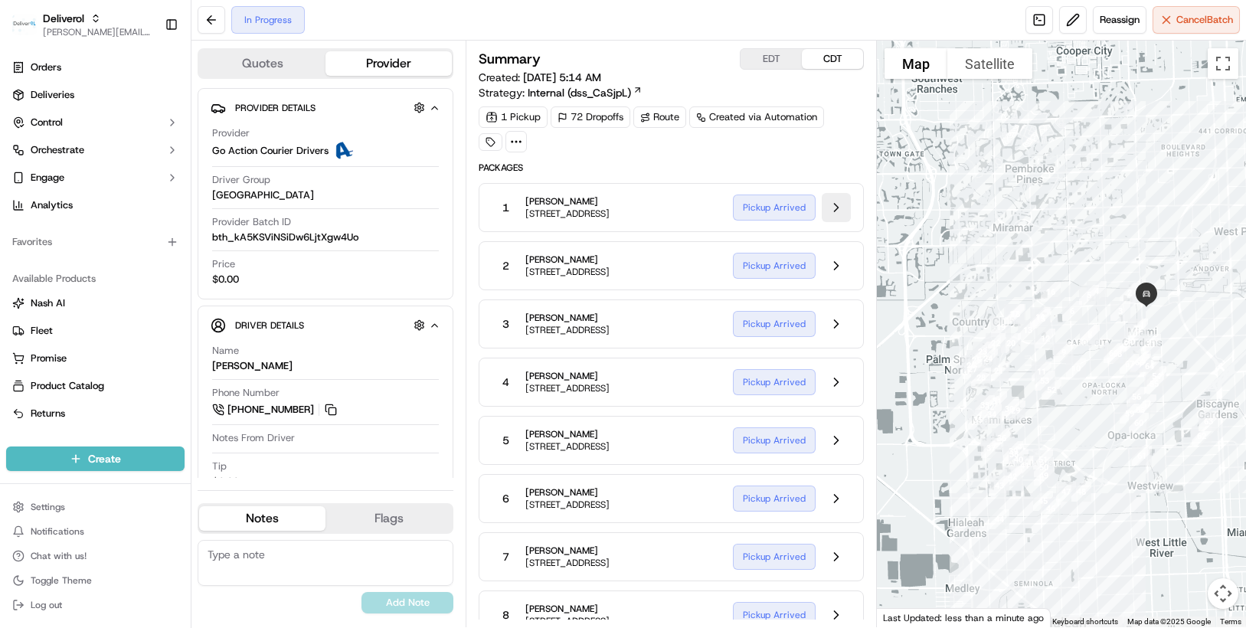
click at [836, 204] on button at bounding box center [836, 207] width 29 height 29
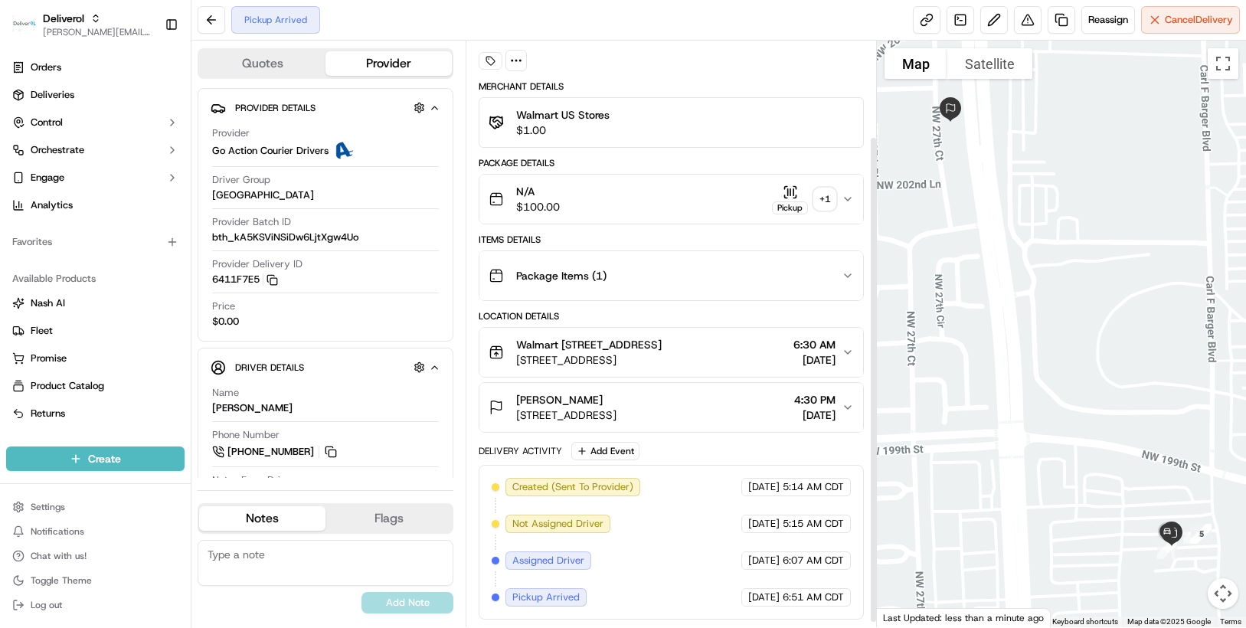
scroll to position [121, 0]
click at [212, 23] on button at bounding box center [212, 20] width 28 height 28
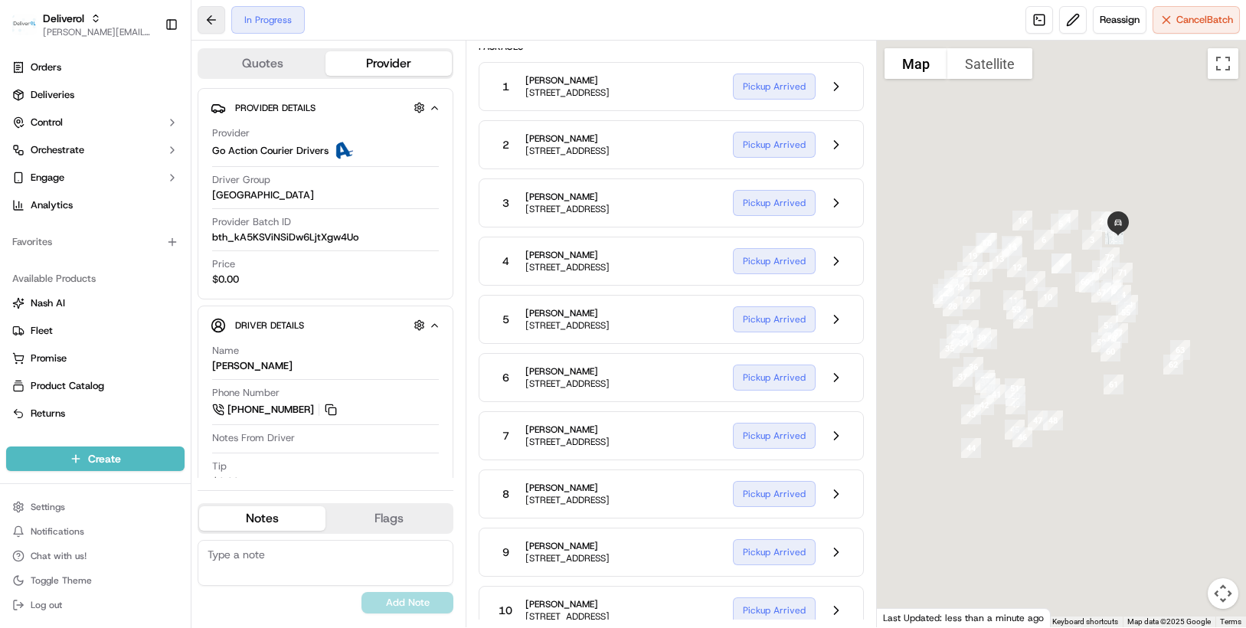
scroll to position [97, 0]
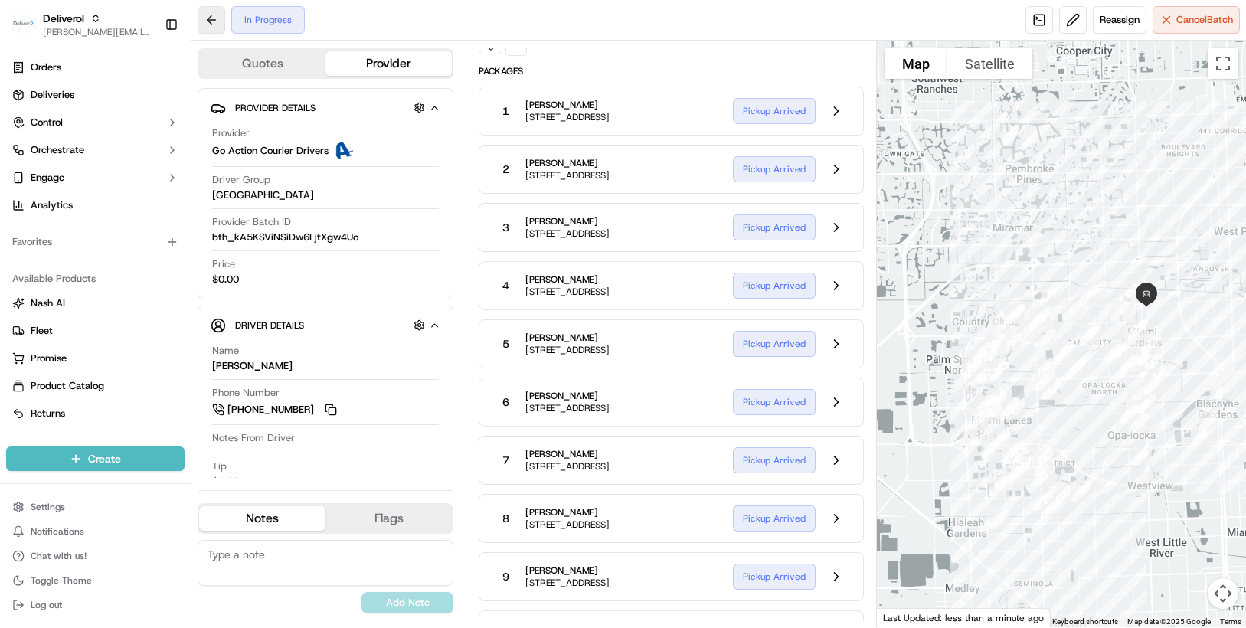
click at [212, 23] on button at bounding box center [212, 20] width 28 height 28
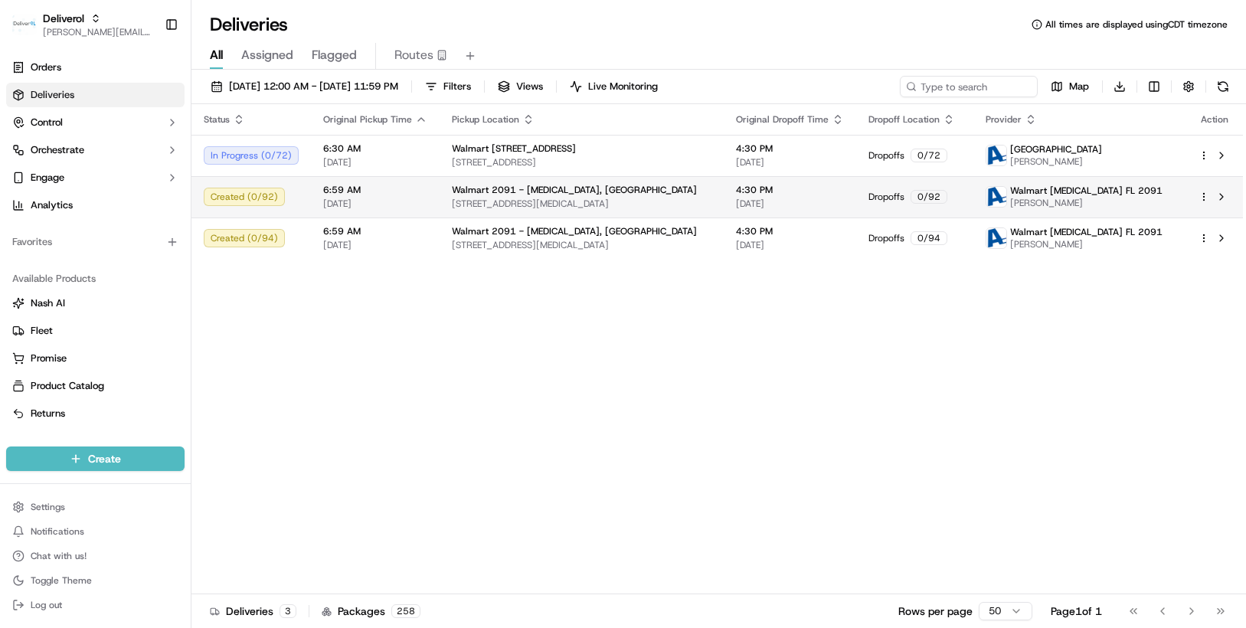
click at [1203, 193] on html "Deliverol chris.sexton@deliverol.com Toggle Sidebar Orders Deliveries Control O…" at bounding box center [623, 314] width 1246 height 628
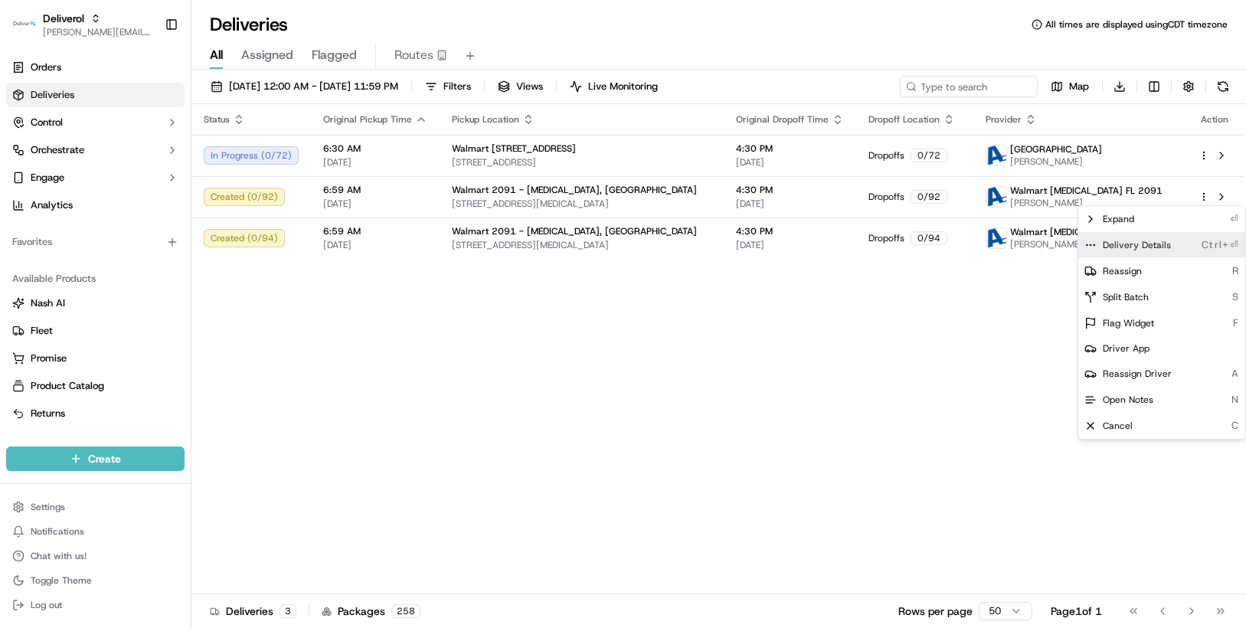
click at [1150, 240] on span "Delivery Details" at bounding box center [1137, 245] width 68 height 12
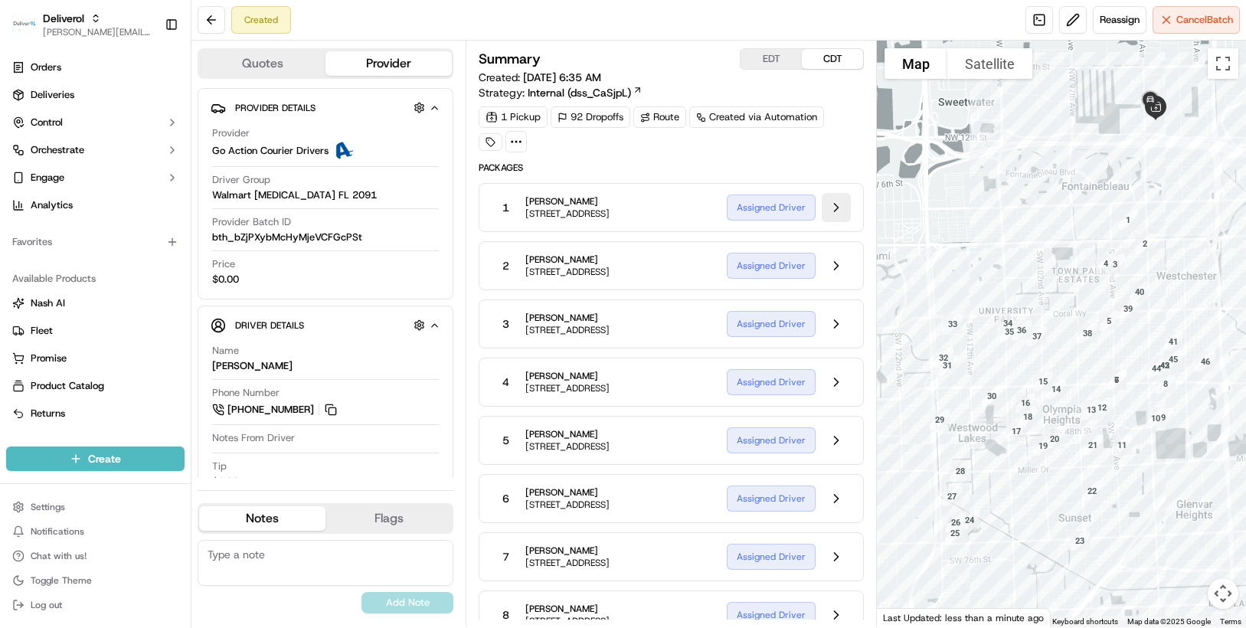
click at [836, 213] on button at bounding box center [836, 207] width 29 height 29
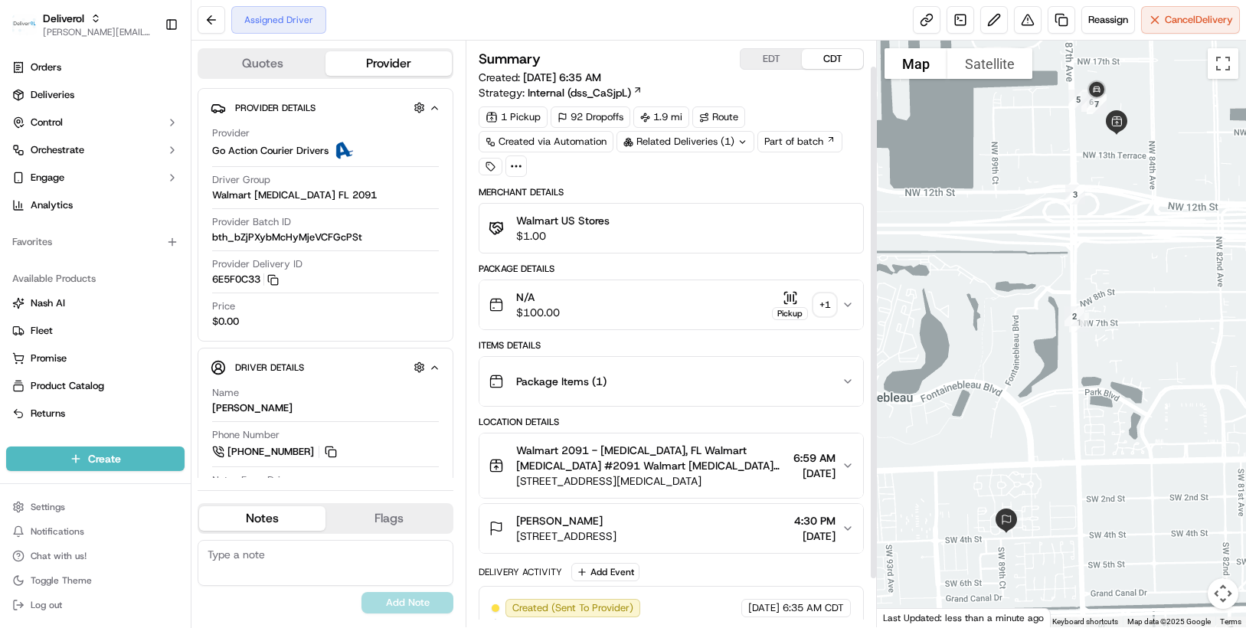
scroll to position [84, 0]
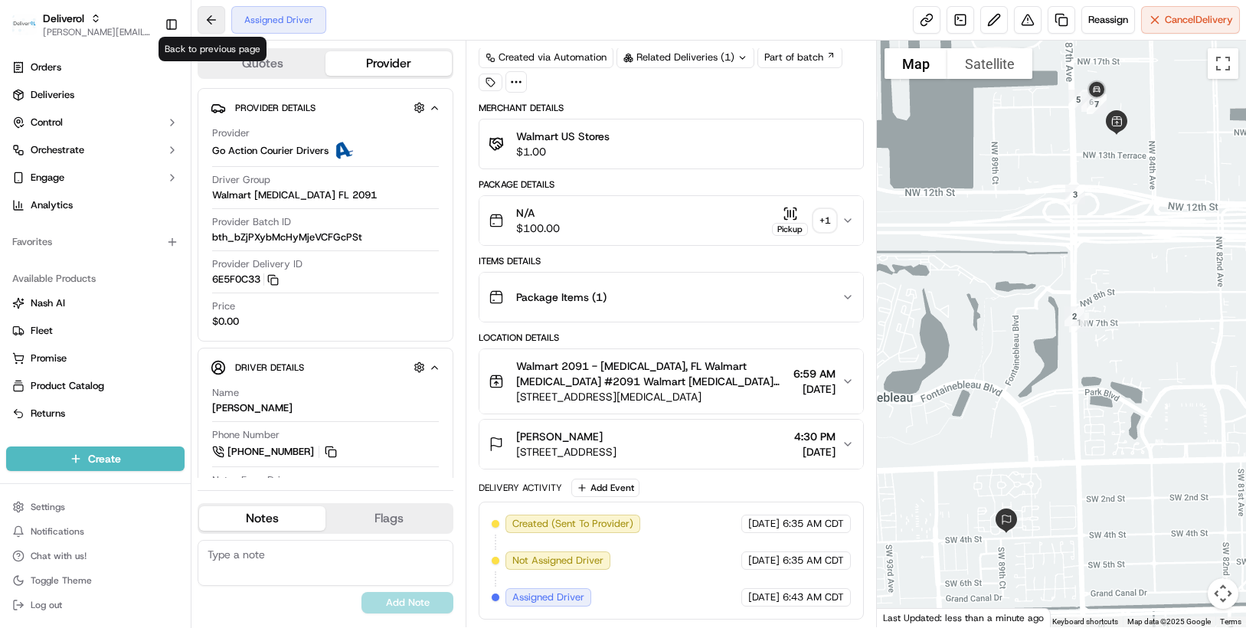
click at [217, 19] on button at bounding box center [212, 20] width 28 height 28
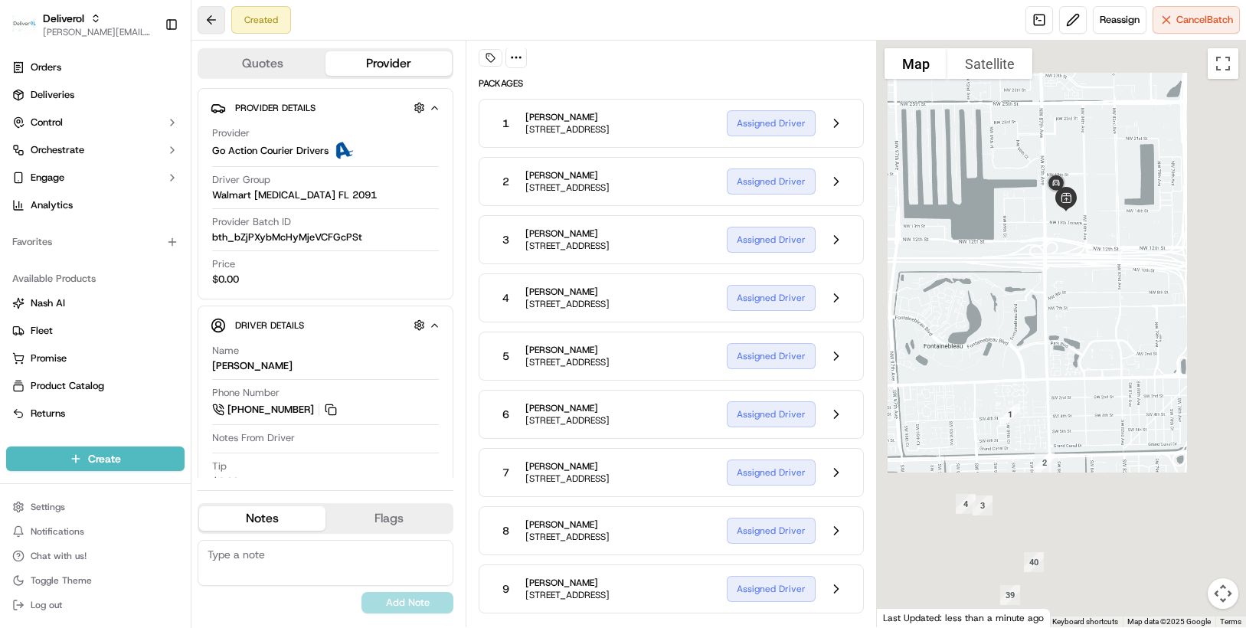
scroll to position [60, 0]
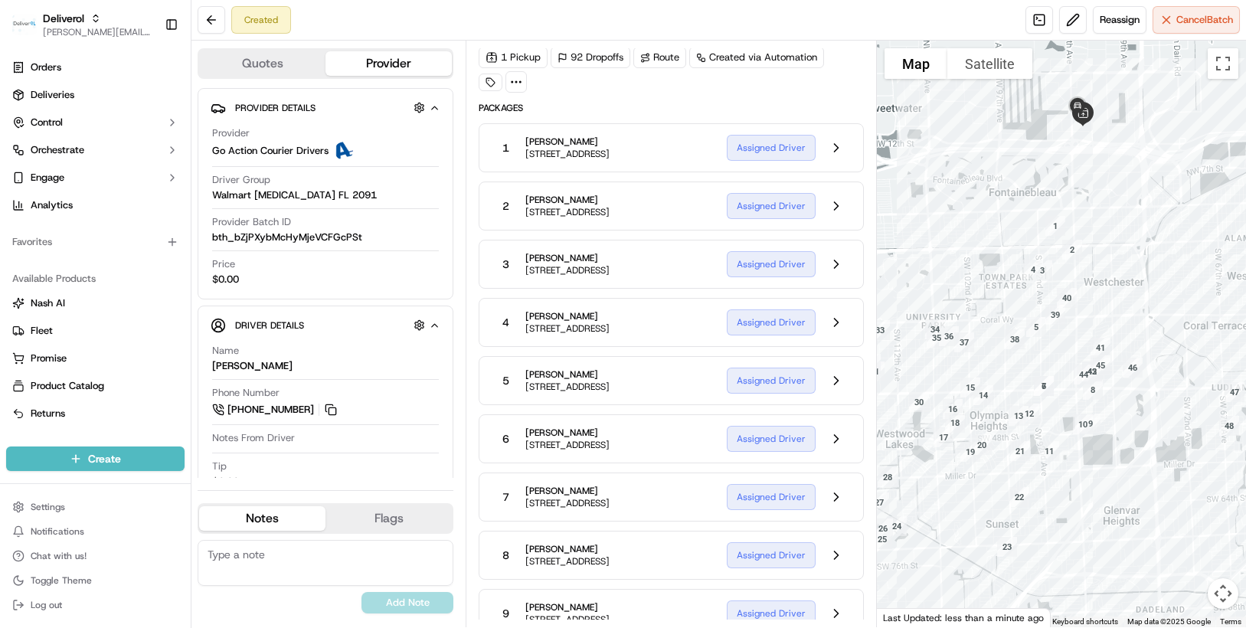
drag, startPoint x: 957, startPoint y: 232, endPoint x: 881, endPoint y: 239, distance: 76.9
click at [881, 239] on div at bounding box center [1061, 334] width 369 height 587
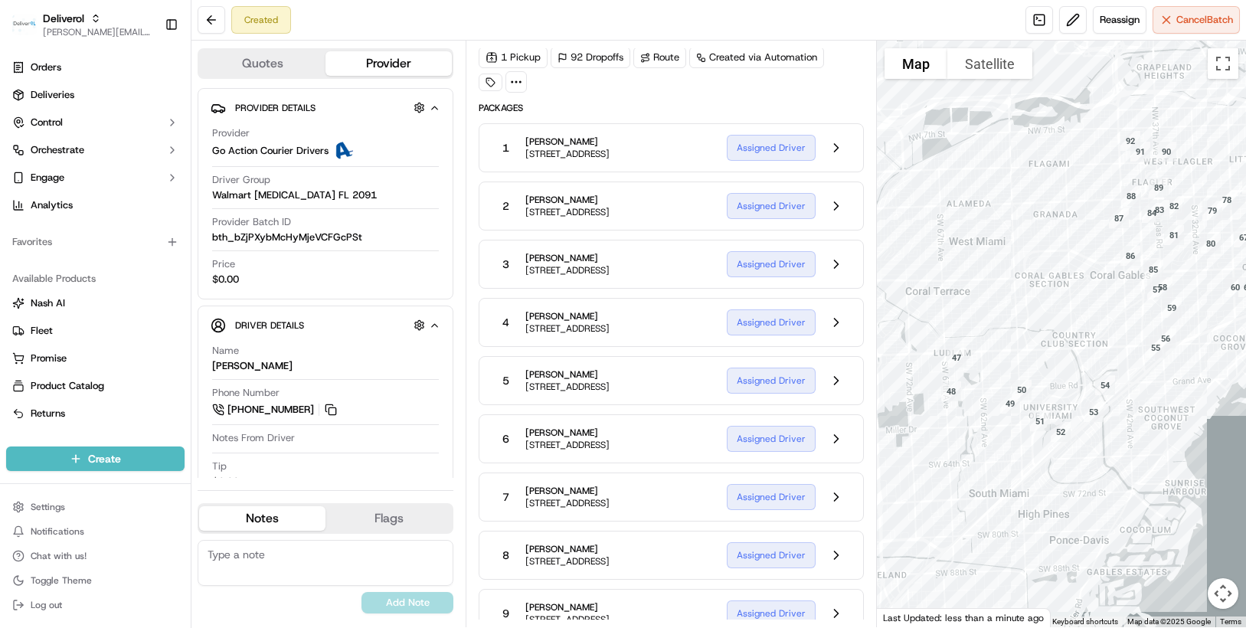
drag, startPoint x: 1147, startPoint y: 286, endPoint x: 861, endPoint y: 254, distance: 287.5
click at [861, 254] on div "Quotes Provider Provider Details Hidden ( 2 ) Provider Go Action Courier Driver…" at bounding box center [718, 334] width 1055 height 587
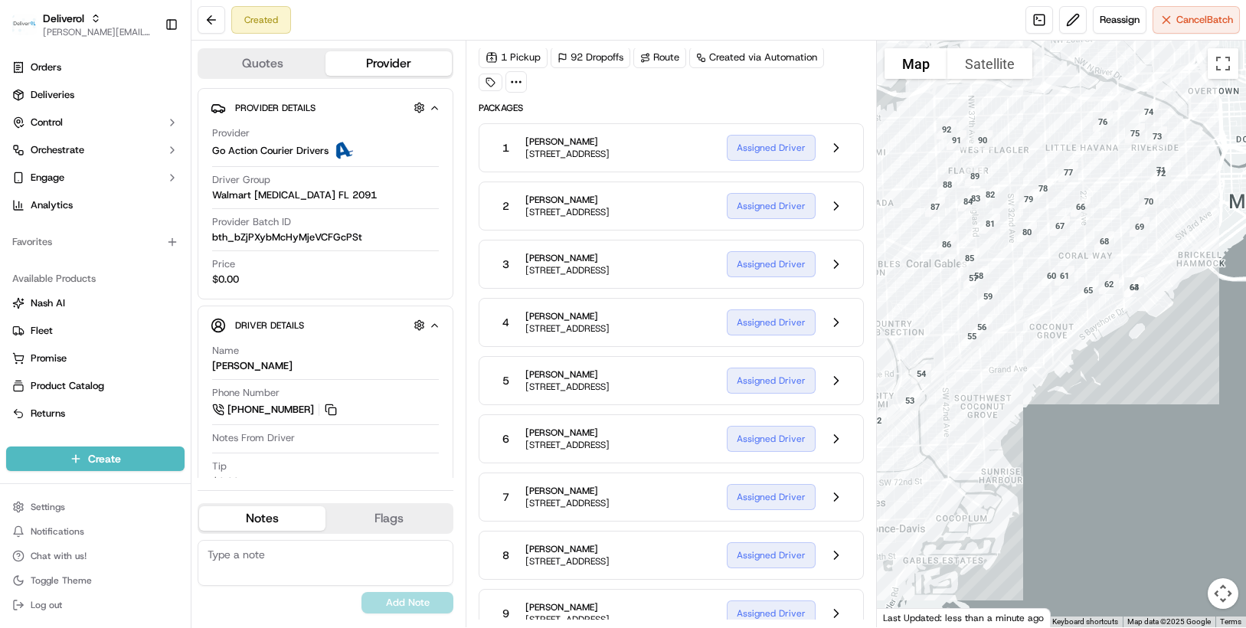
drag, startPoint x: 1027, startPoint y: 254, endPoint x: 835, endPoint y: 243, distance: 192.6
click at [835, 243] on div "Quotes Provider Provider Details Hidden ( 2 ) Provider Go Action Courier Driver…" at bounding box center [718, 334] width 1055 height 587
click at [207, 18] on button at bounding box center [212, 20] width 28 height 28
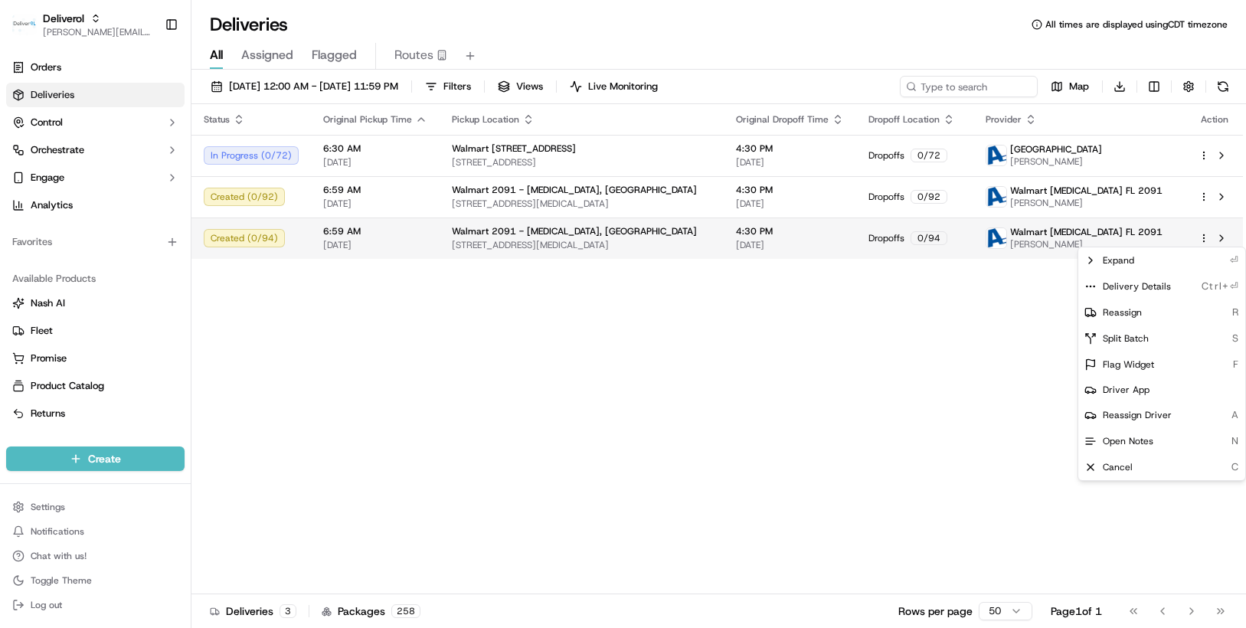
click at [1199, 237] on html "Deliverol chris.sexton@deliverol.com Toggle Sidebar Orders Deliveries Control O…" at bounding box center [623, 314] width 1246 height 628
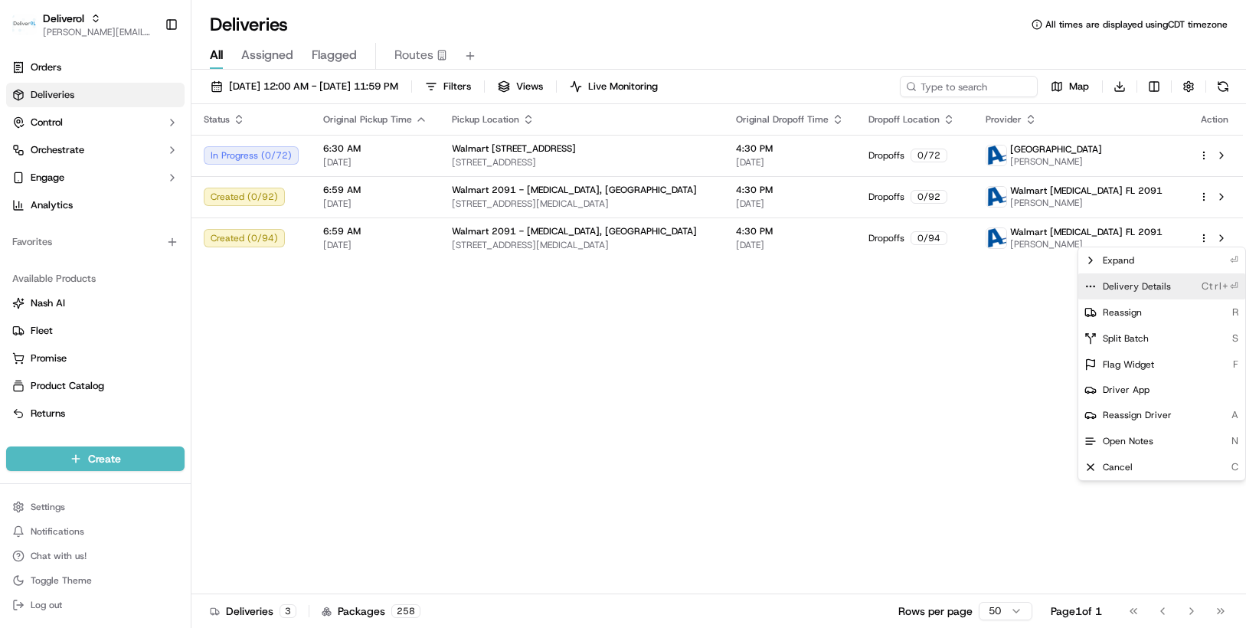
click at [1145, 282] on span "Delivery Details" at bounding box center [1137, 286] width 68 height 12
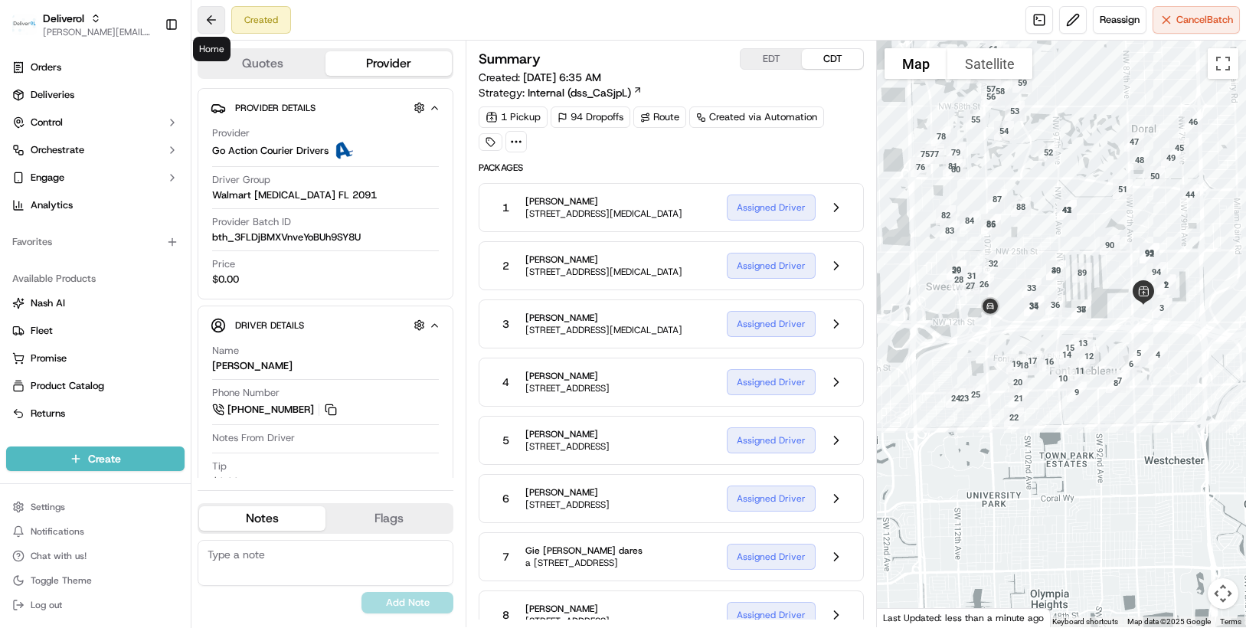
click at [206, 15] on button at bounding box center [212, 20] width 28 height 28
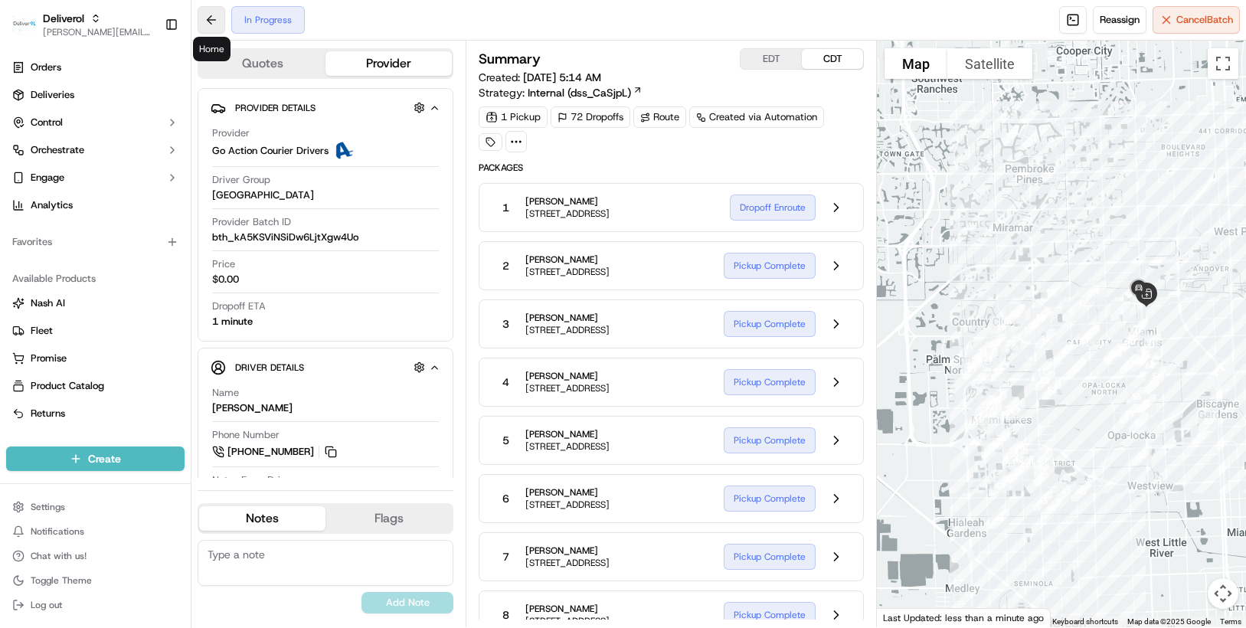
click at [199, 17] on button at bounding box center [212, 20] width 28 height 28
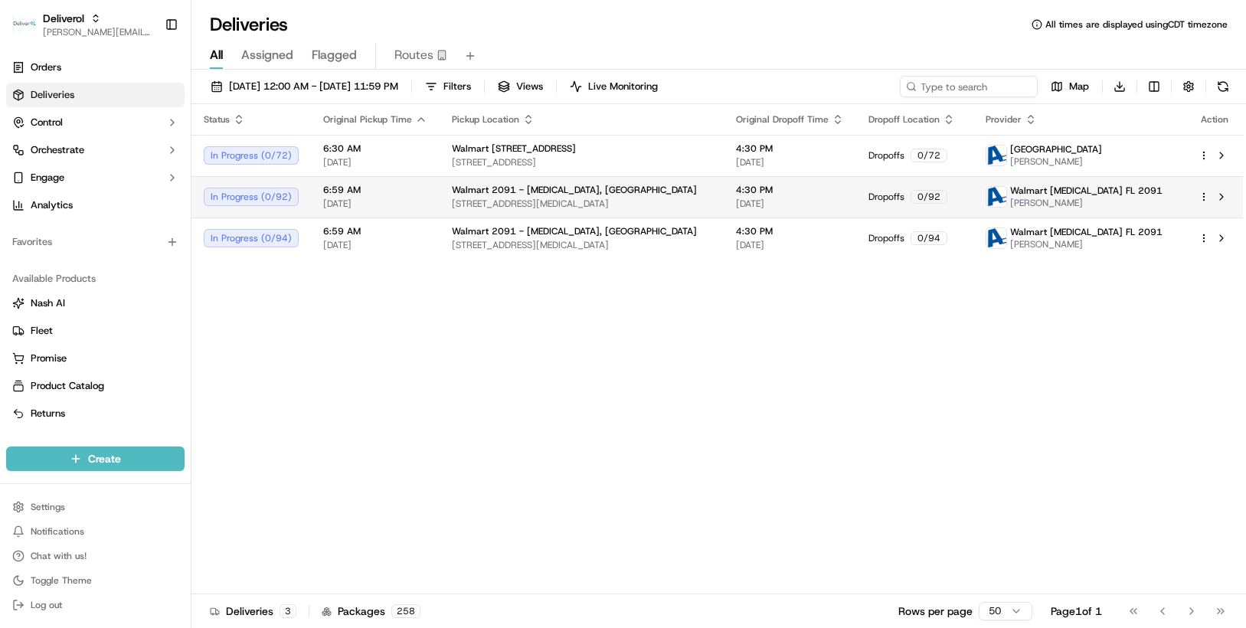
click at [1206, 195] on html "Deliverol [PERSON_NAME][EMAIL_ADDRESS][PERSON_NAME][DOMAIN_NAME] Toggle Sidebar…" at bounding box center [623, 314] width 1246 height 628
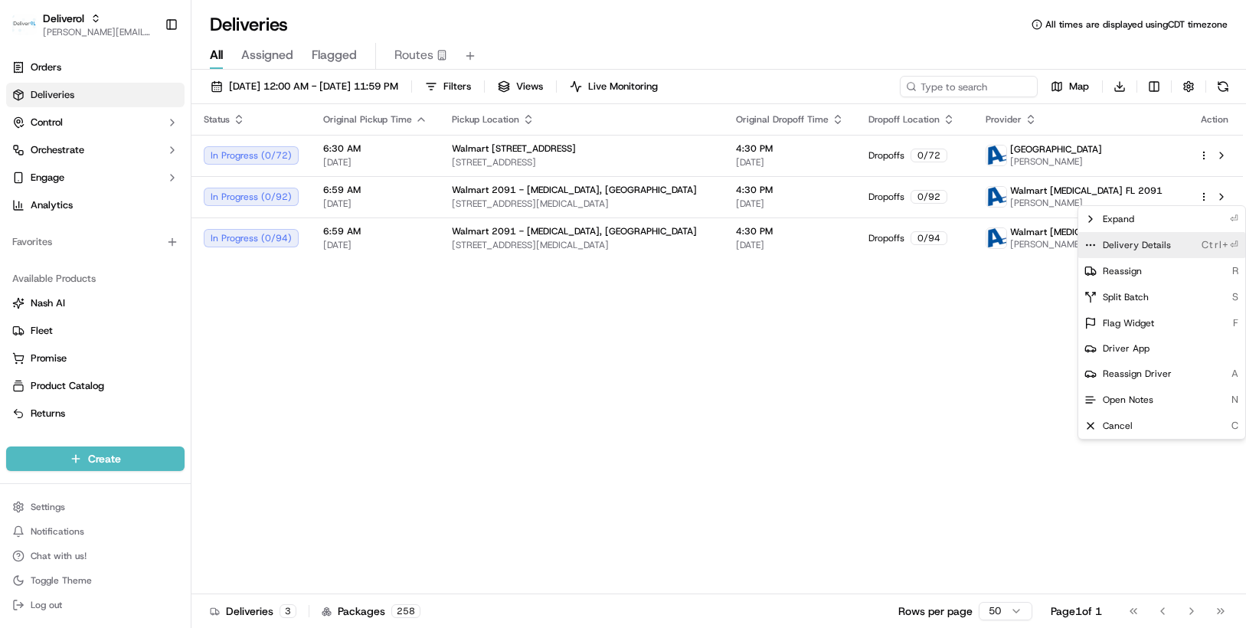
click at [1163, 239] on span "Delivery Details" at bounding box center [1137, 245] width 68 height 12
click at [836, 344] on html "Deliverol chris.sexton@deliverol.com Toggle Sidebar Orders Deliveries Control O…" at bounding box center [623, 314] width 1246 height 628
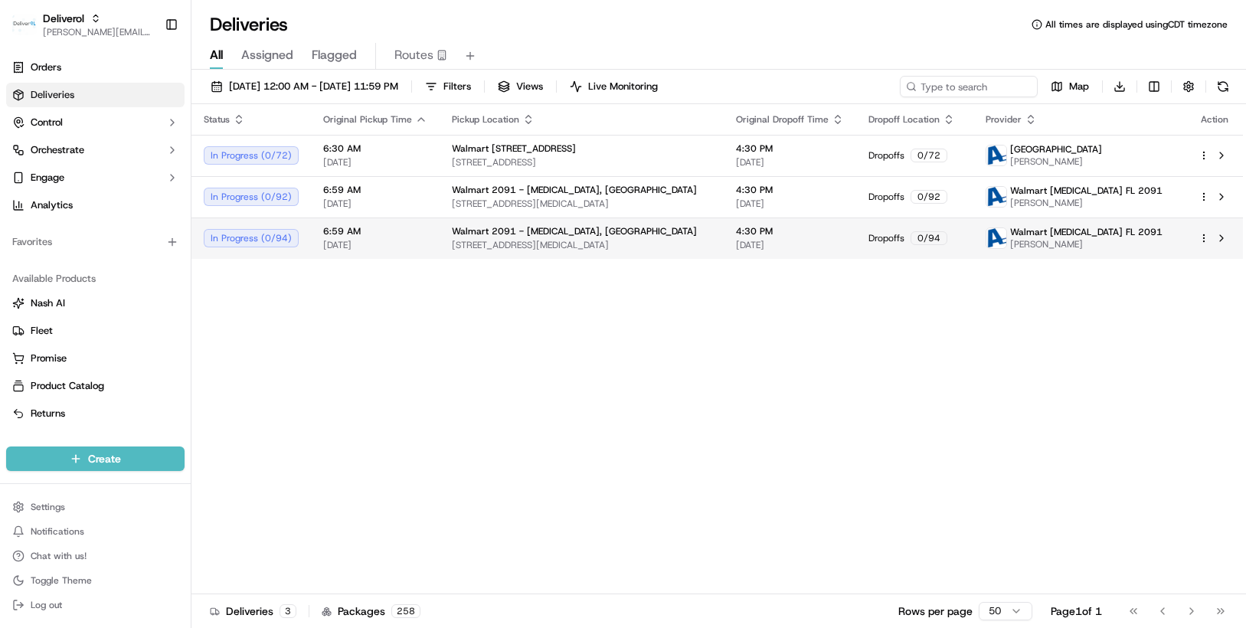
click at [1202, 238] on html "Deliverol chris.sexton@deliverol.com Toggle Sidebar Orders Deliveries Control O…" at bounding box center [623, 314] width 1246 height 628
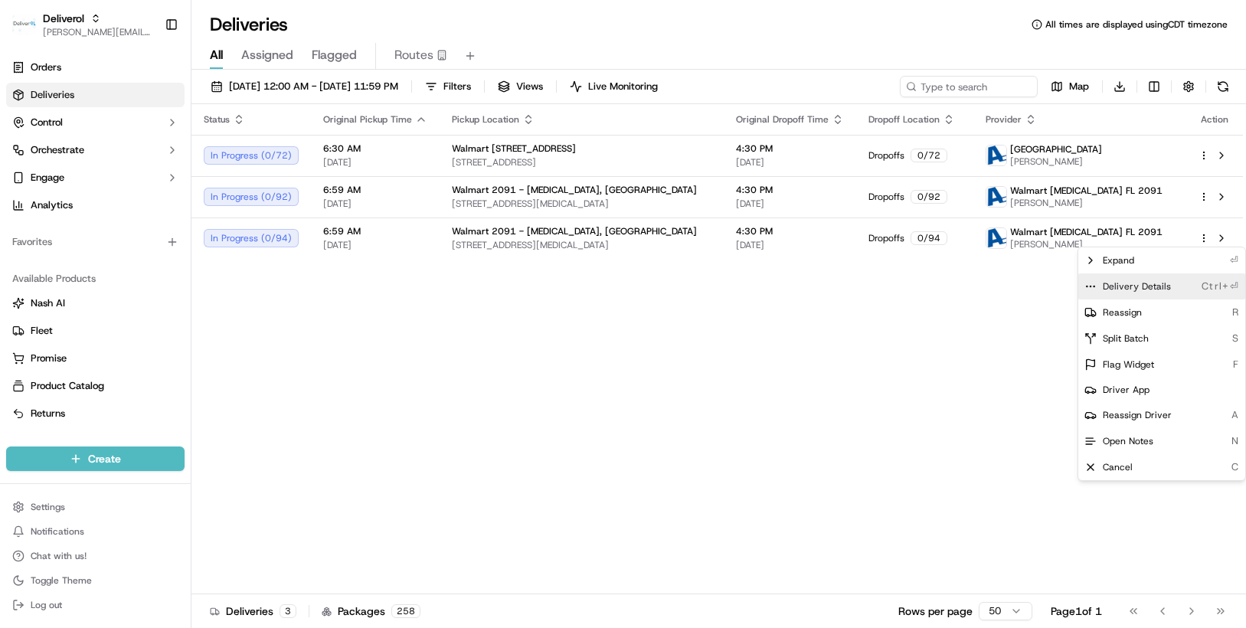
click at [1170, 286] on div "Delivery Details Ctrl+⏎" at bounding box center [1161, 286] width 167 height 26
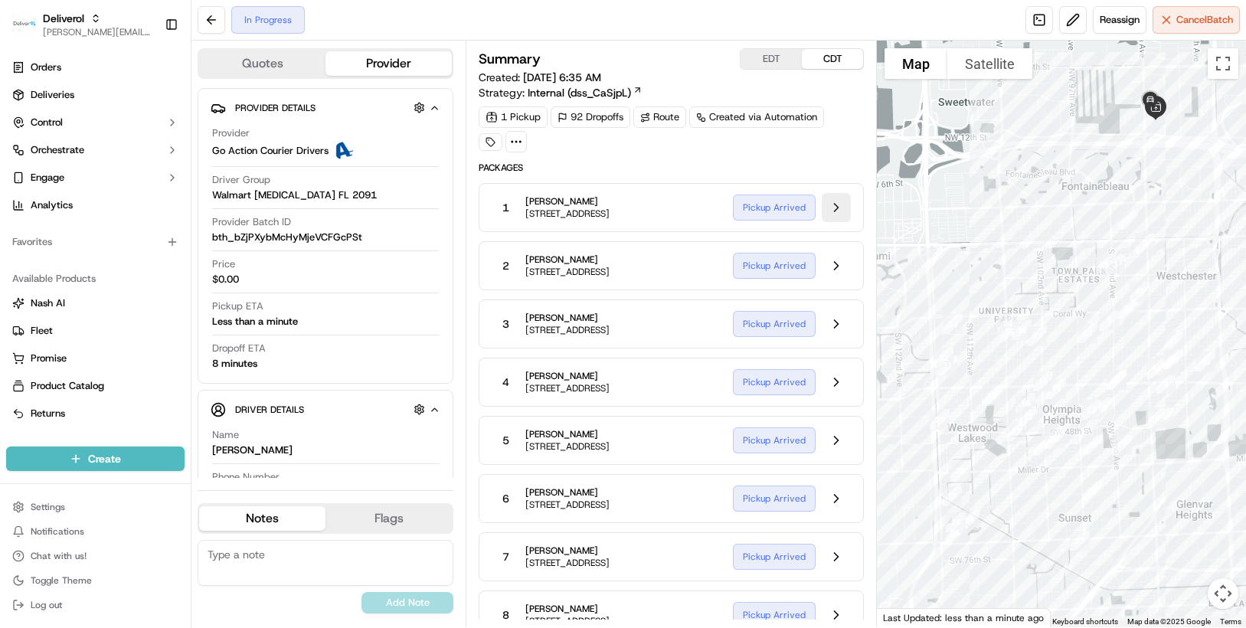
click at [835, 206] on button at bounding box center [836, 207] width 29 height 29
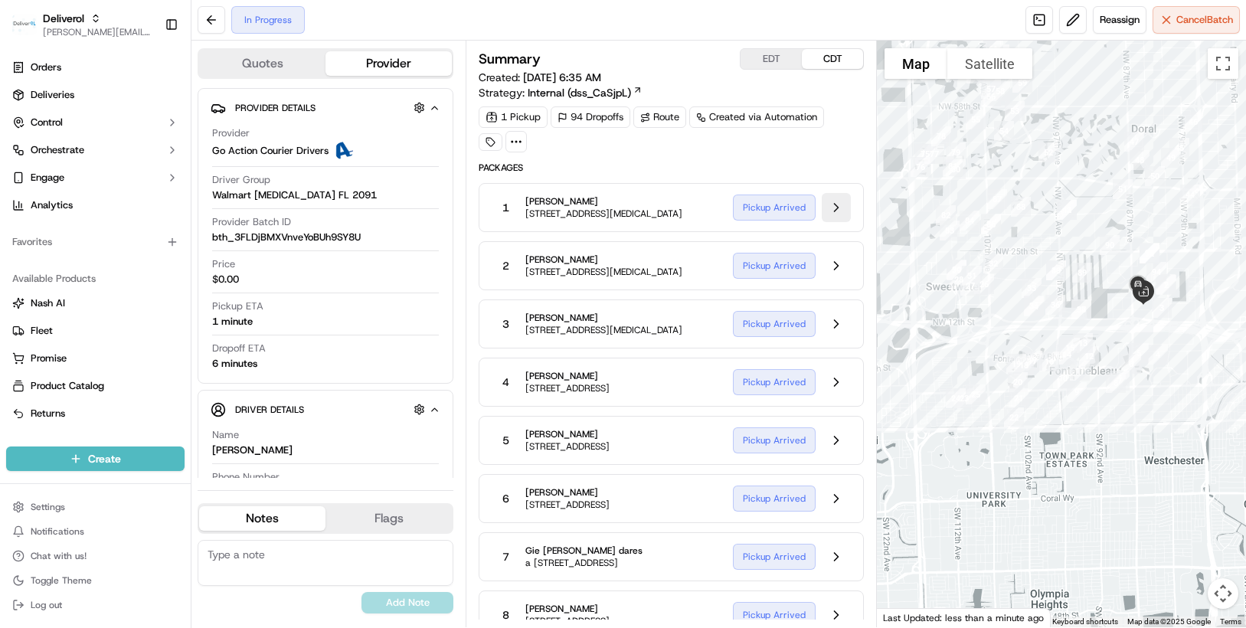
click at [833, 208] on button at bounding box center [836, 207] width 29 height 29
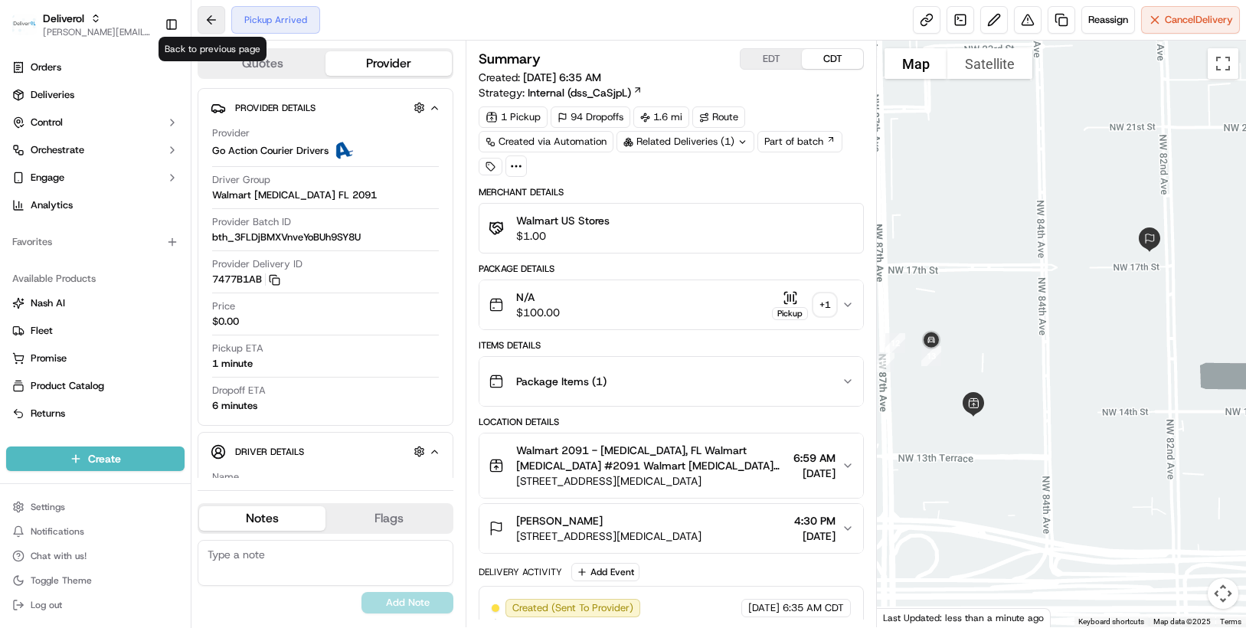
click at [216, 21] on button at bounding box center [212, 20] width 28 height 28
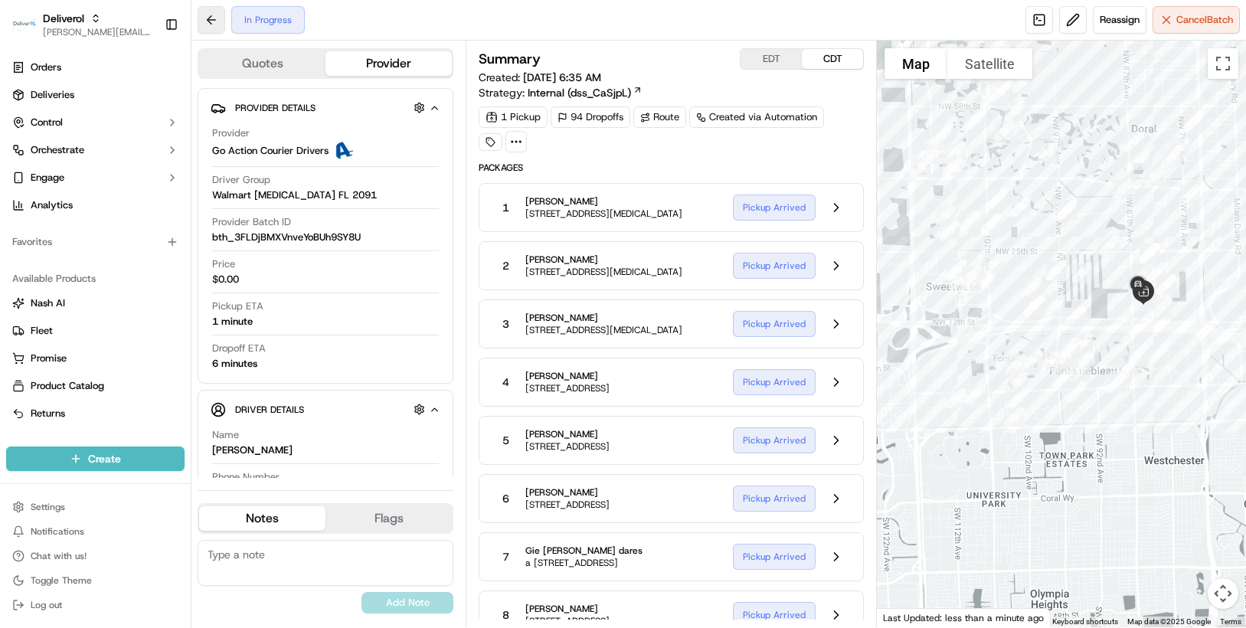
click at [207, 22] on button at bounding box center [212, 20] width 28 height 28
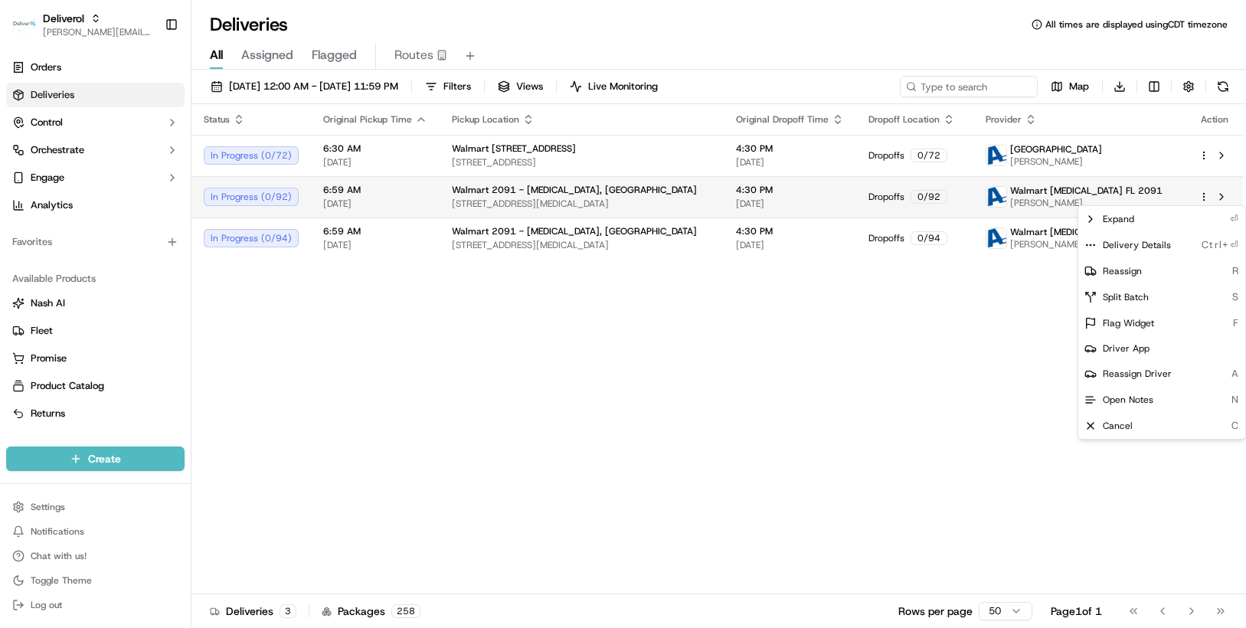
click at [1206, 198] on html "Deliverol [PERSON_NAME][EMAIL_ADDRESS][PERSON_NAME][DOMAIN_NAME] Toggle Sidebar…" at bounding box center [623, 314] width 1246 height 628
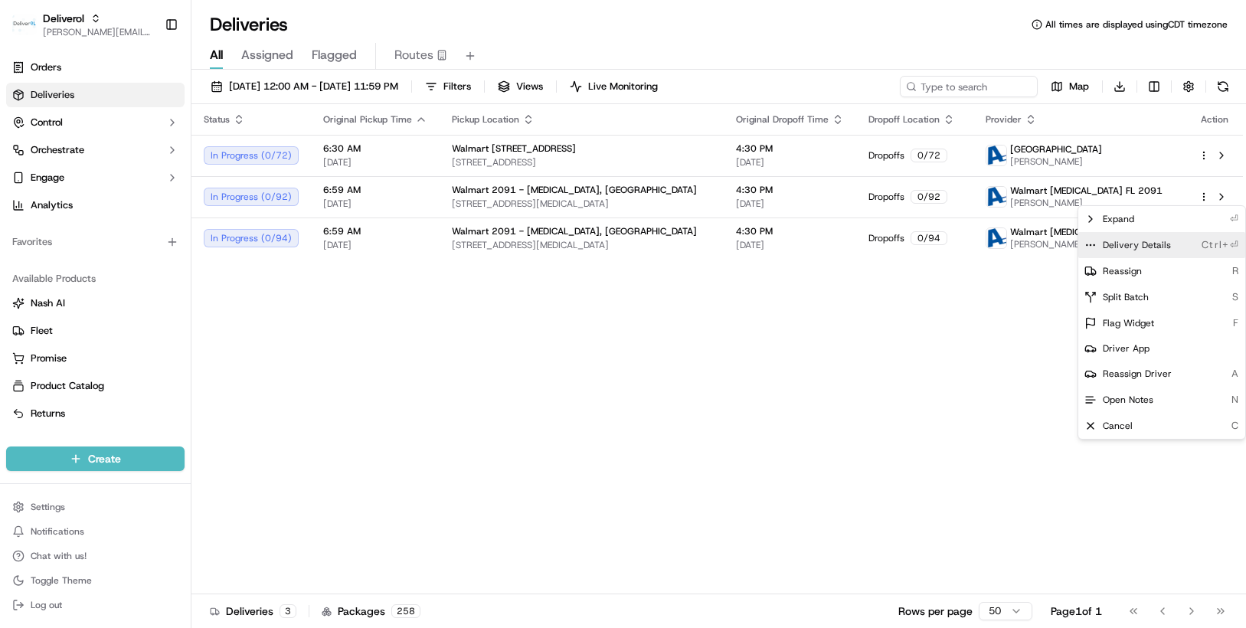
click at [1165, 237] on div "Delivery Details Ctrl+⏎" at bounding box center [1161, 245] width 167 height 26
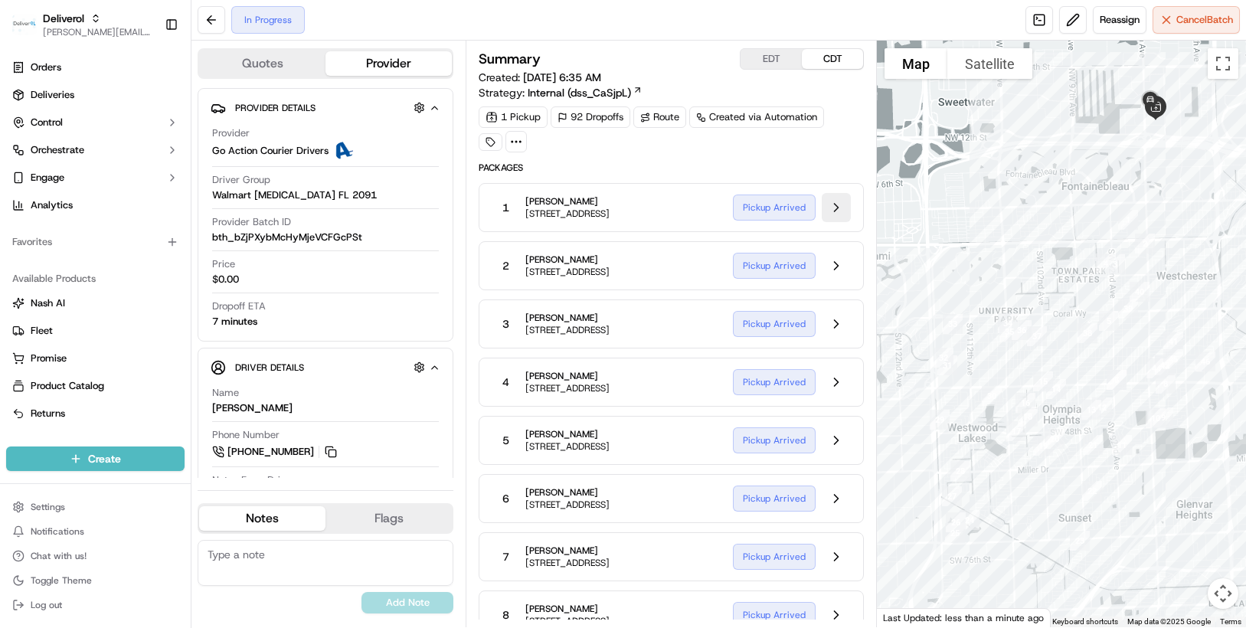
click at [833, 209] on button at bounding box center [836, 207] width 29 height 29
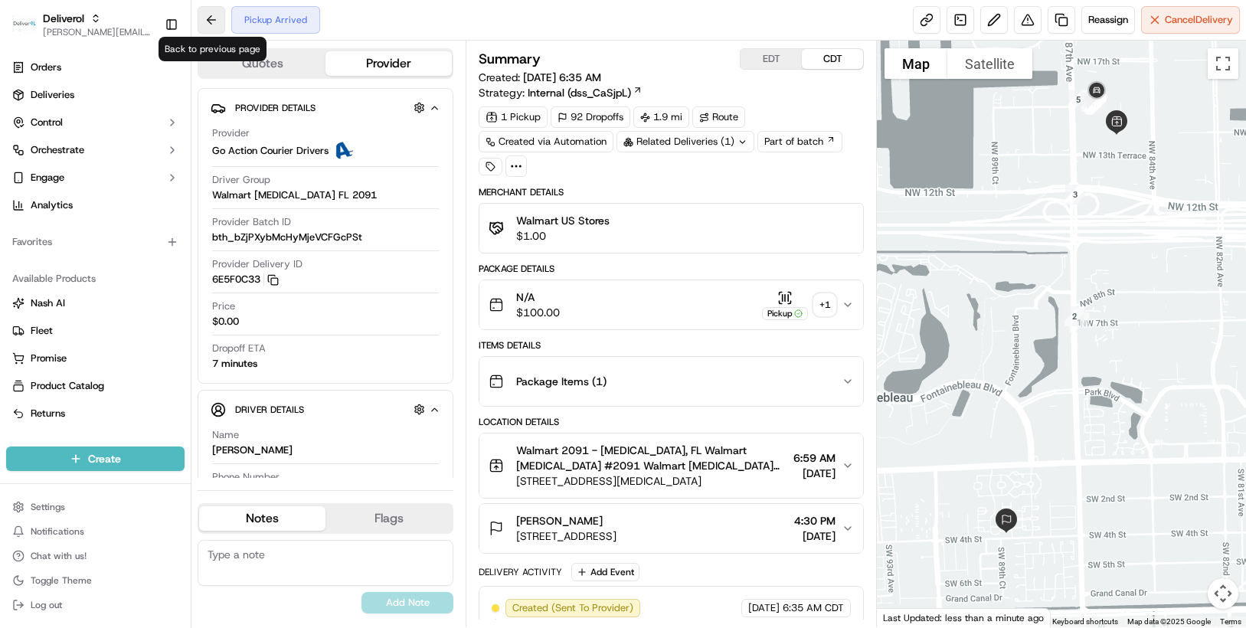
click at [217, 18] on button at bounding box center [212, 20] width 28 height 28
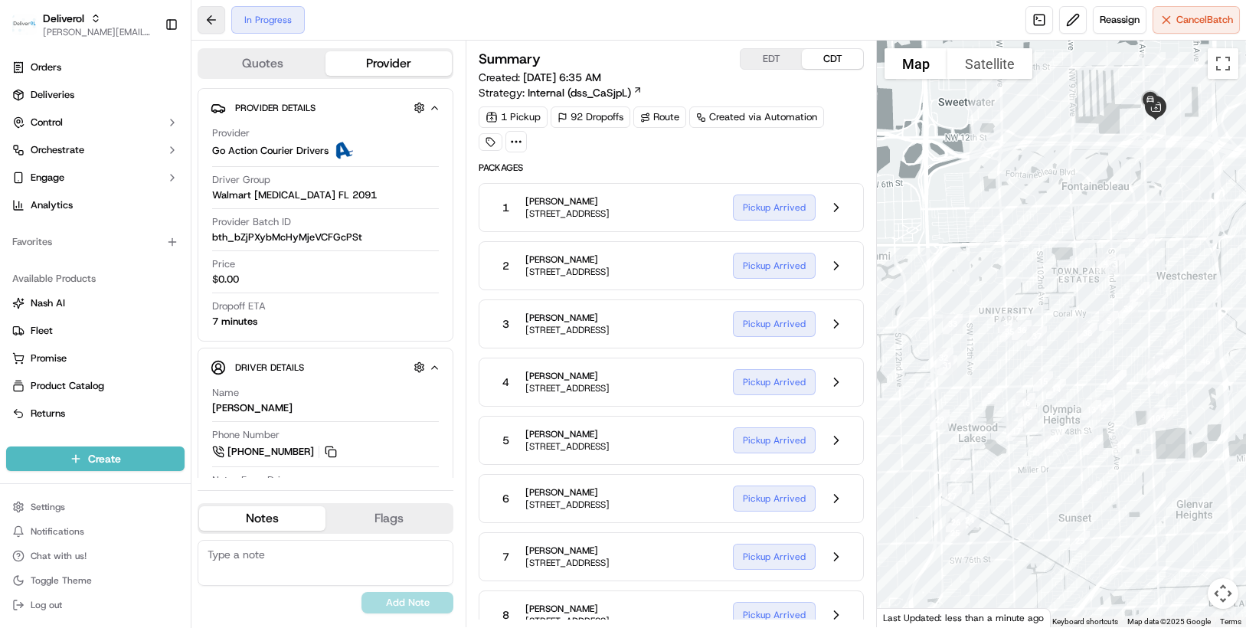
click at [217, 18] on button at bounding box center [212, 20] width 28 height 28
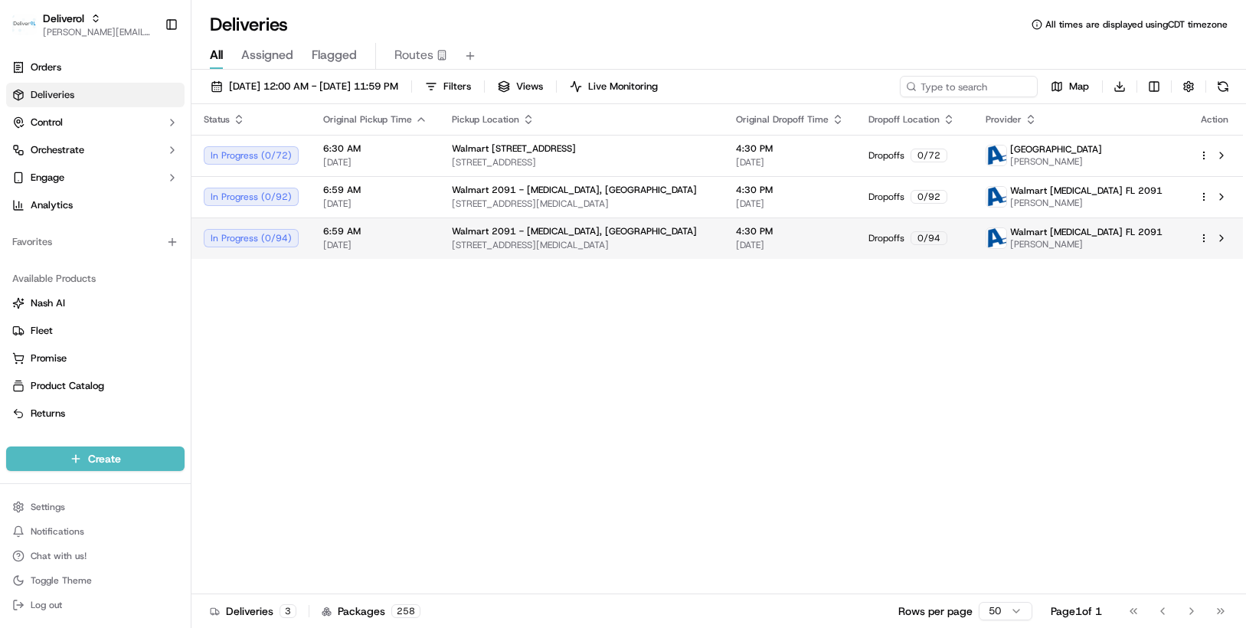
click at [277, 240] on div "In Progress ( 0 / 94 )" at bounding box center [251, 238] width 95 height 18
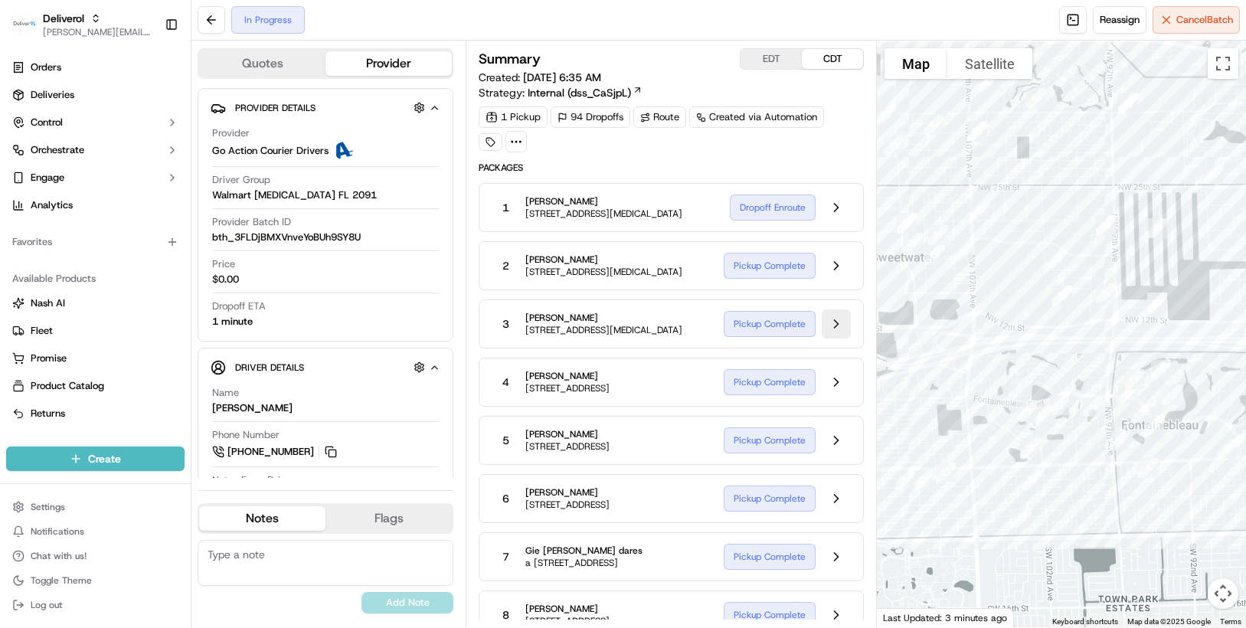
drag, startPoint x: 933, startPoint y: 323, endPoint x: 833, endPoint y: 342, distance: 102.2
click at [833, 342] on div "Quotes Provider Provider Details Hidden ( 1 ) Provider Go Action Courier Driver…" at bounding box center [718, 334] width 1055 height 587
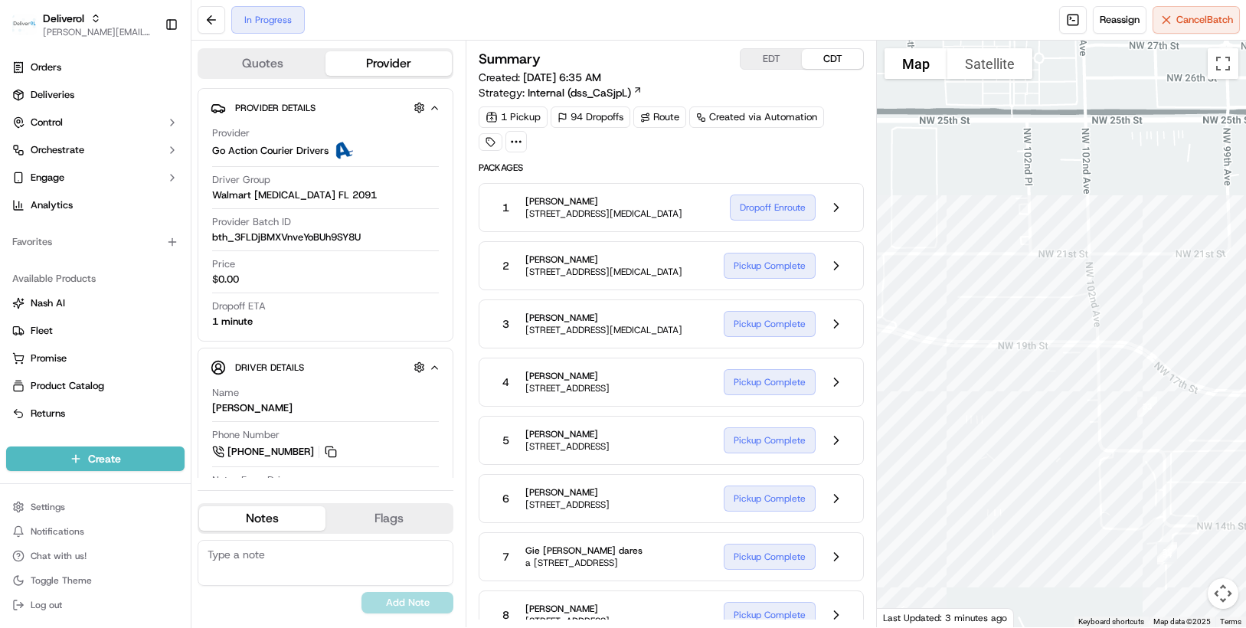
drag, startPoint x: 1057, startPoint y: 152, endPoint x: 967, endPoint y: 493, distance: 352.4
click at [967, 493] on div at bounding box center [1061, 334] width 369 height 587
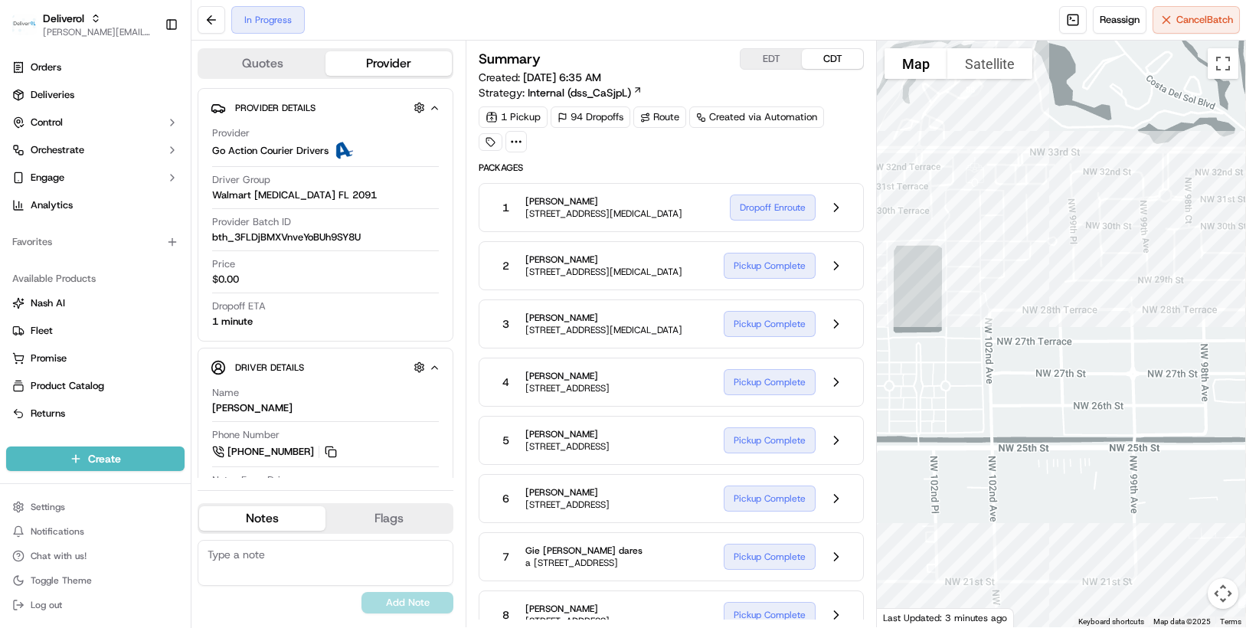
drag, startPoint x: 1024, startPoint y: 212, endPoint x: 930, endPoint y: 545, distance: 346.3
click at [930, 545] on div at bounding box center [1061, 334] width 369 height 587
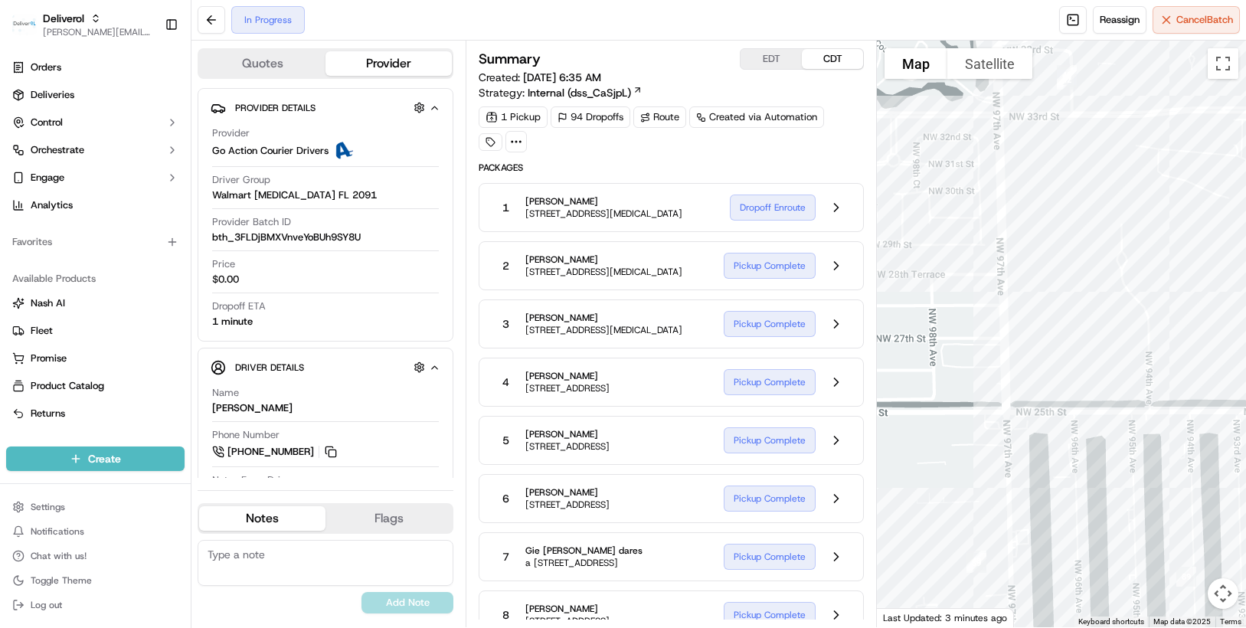
drag, startPoint x: 1033, startPoint y: 257, endPoint x: 761, endPoint y: 224, distance: 274.8
click at [761, 224] on div "Quotes Provider Provider Details Hidden ( 1 ) Provider Go Action Courier Driver…" at bounding box center [718, 334] width 1055 height 587
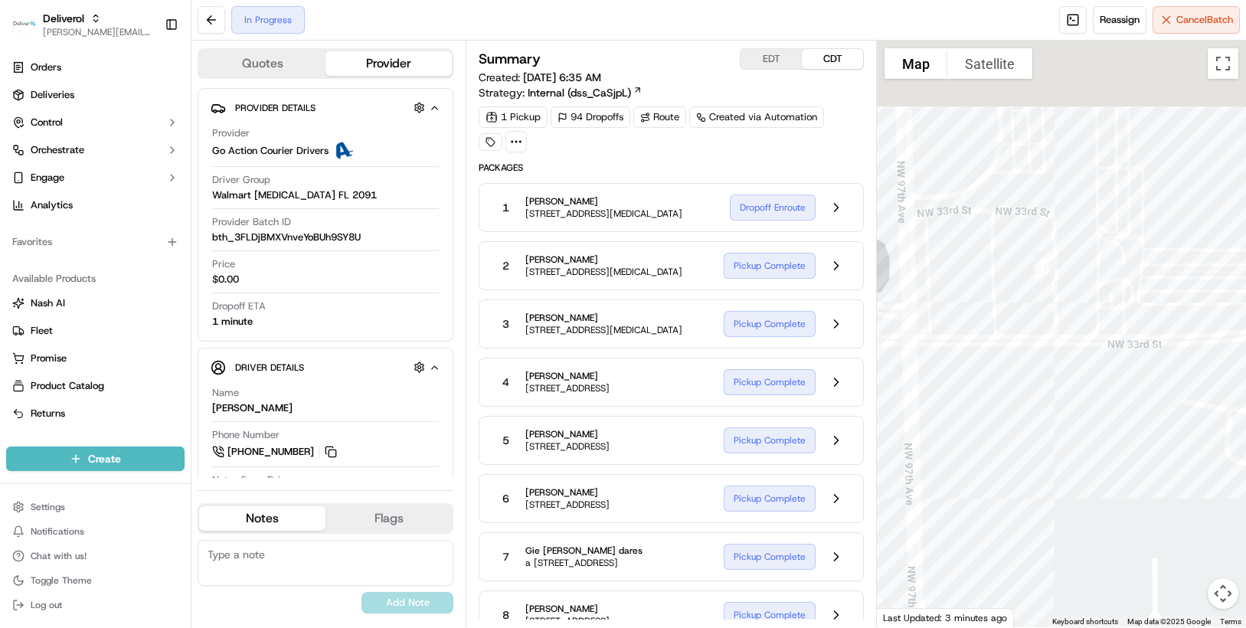
drag, startPoint x: 1046, startPoint y: 200, endPoint x: 980, endPoint y: 568, distance: 374.3
click at [980, 568] on div at bounding box center [1061, 334] width 369 height 587
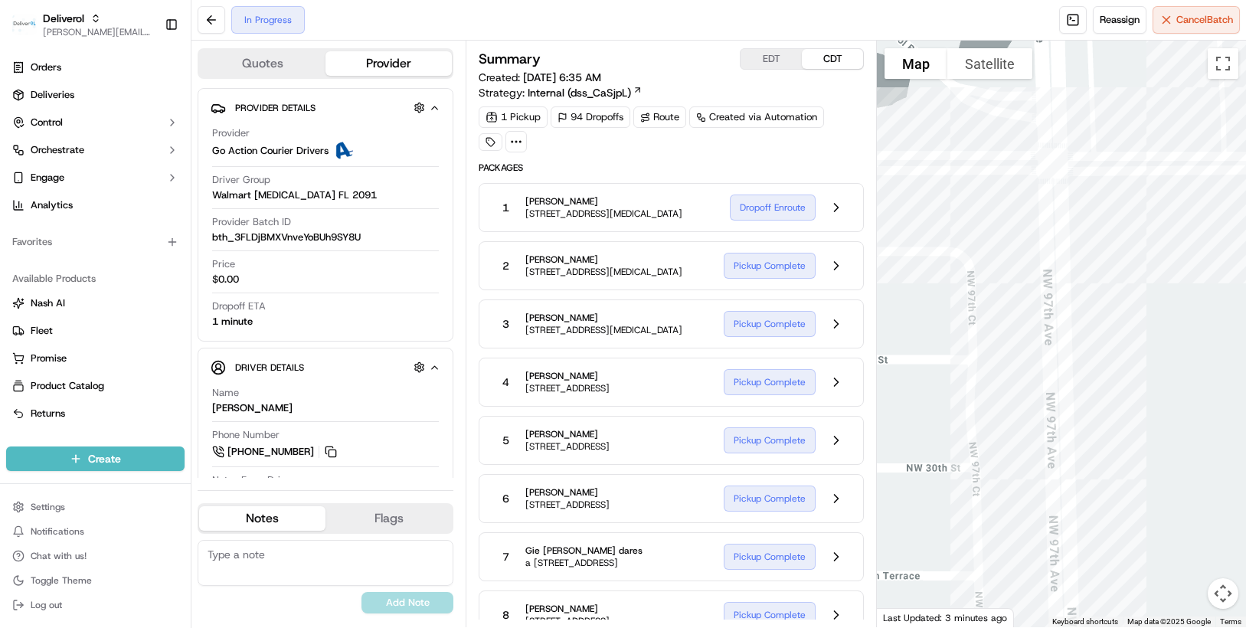
drag, startPoint x: 983, startPoint y: 306, endPoint x: 1219, endPoint y: 274, distance: 238.0
click at [1219, 274] on div at bounding box center [1061, 334] width 369 height 587
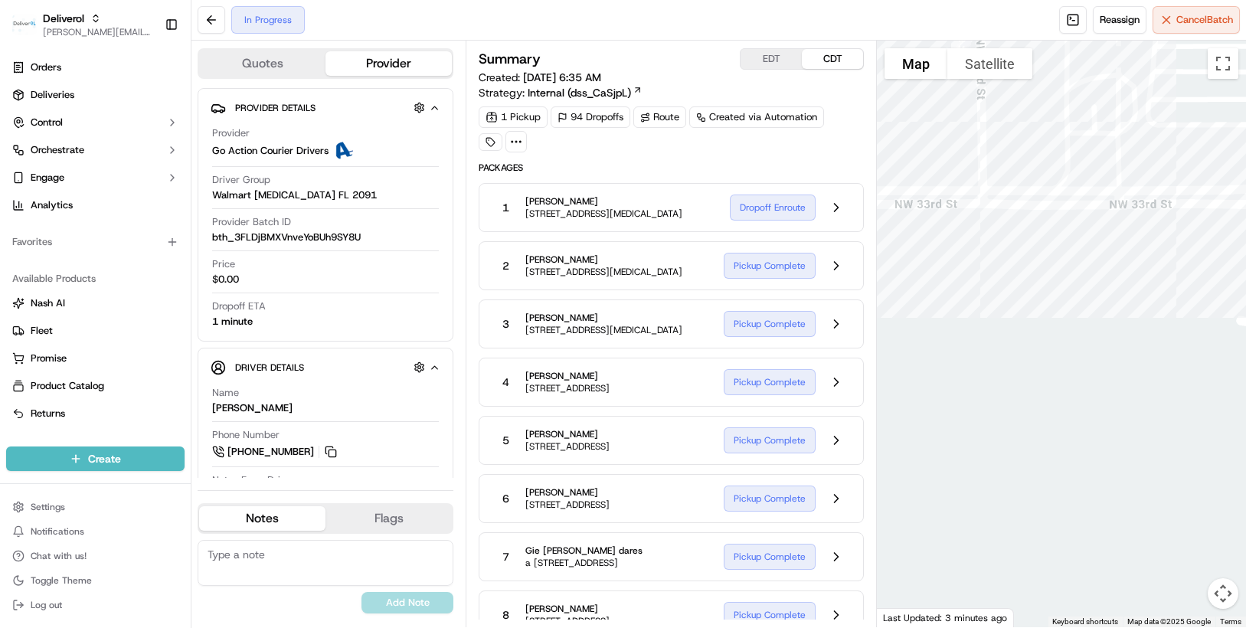
drag, startPoint x: 955, startPoint y: 350, endPoint x: 594, endPoint y: 383, distance: 362.3
click at [594, 383] on div "Quotes Provider Provider Details Hidden ( 1 ) Provider Go Action Courier Driver…" at bounding box center [718, 334] width 1055 height 587
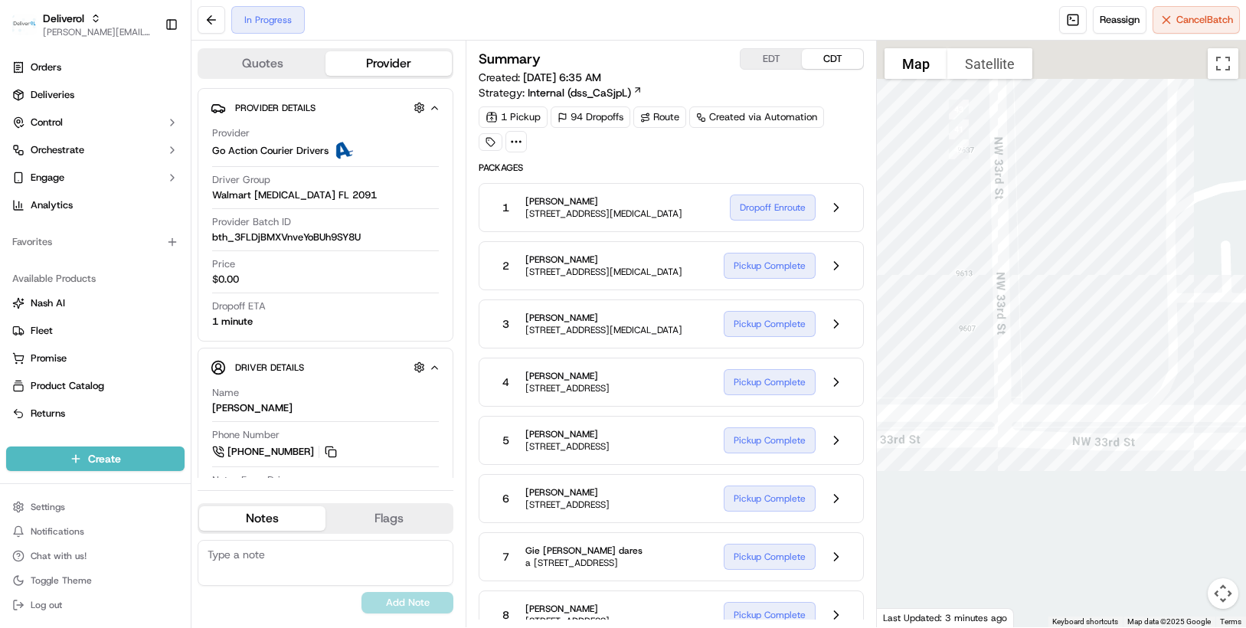
drag, startPoint x: 946, startPoint y: 259, endPoint x: 1012, endPoint y: 649, distance: 395.4
click at [1012, 627] on html "Deliverol chris.sexton@deliverol.com Toggle Sidebar Orders Deliveries Control O…" at bounding box center [623, 314] width 1246 height 628
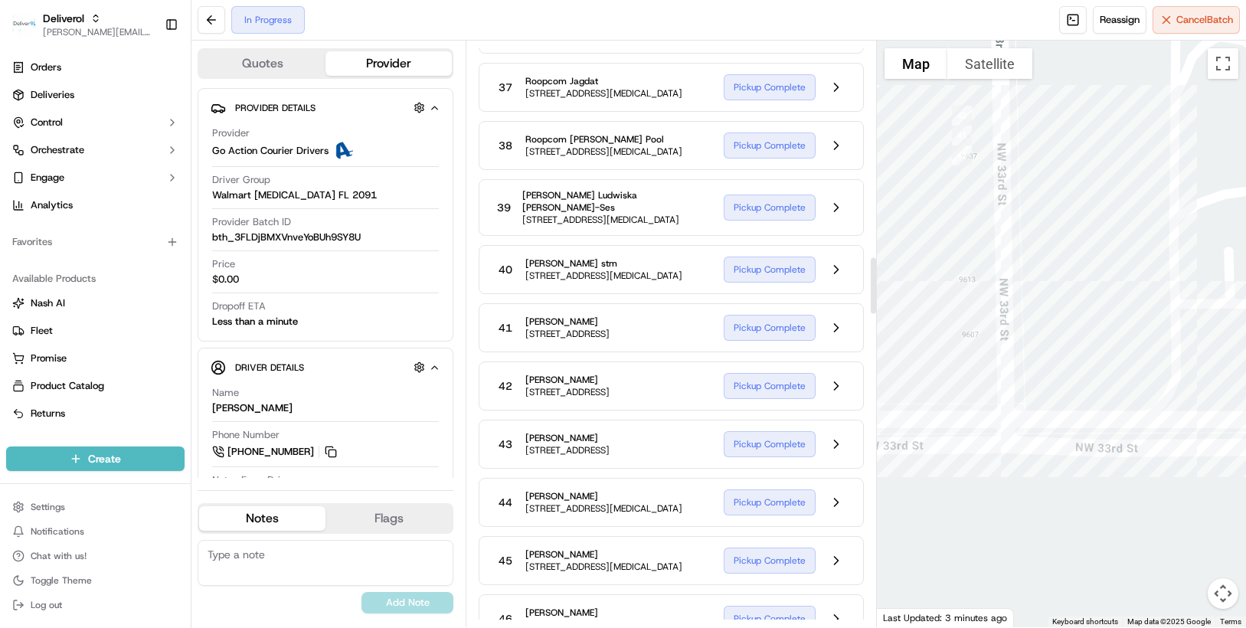
scroll to position [2221, 0]
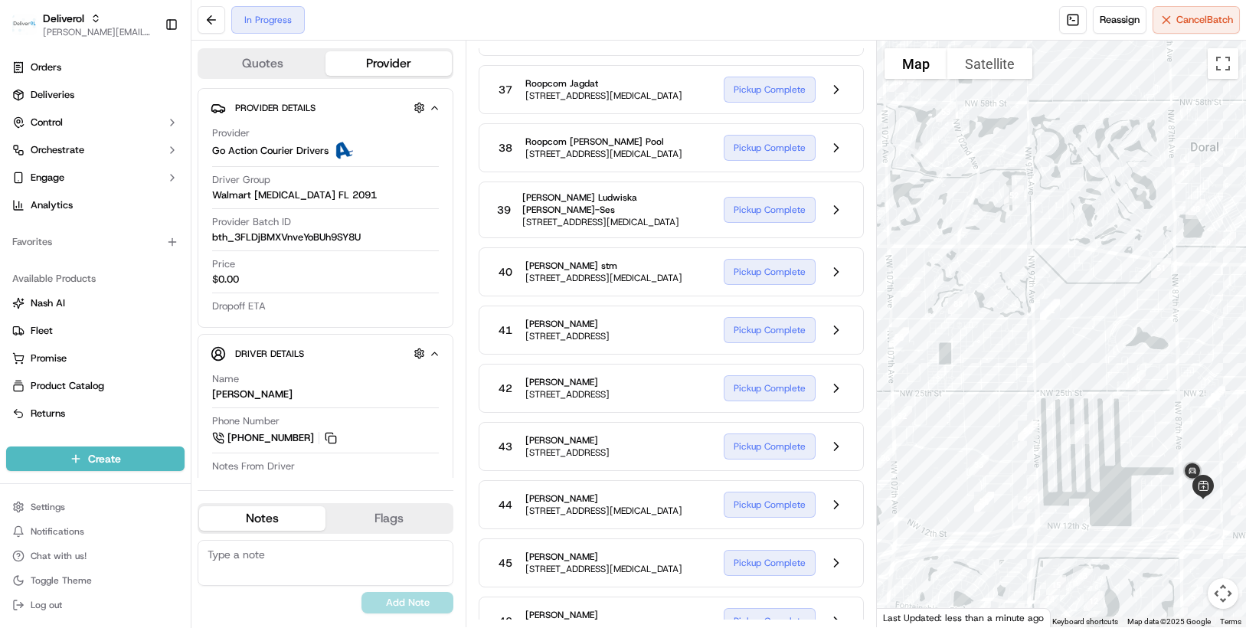
drag, startPoint x: 1016, startPoint y: 415, endPoint x: 1004, endPoint y: 271, distance: 144.5
click at [1004, 271] on div at bounding box center [1061, 334] width 369 height 587
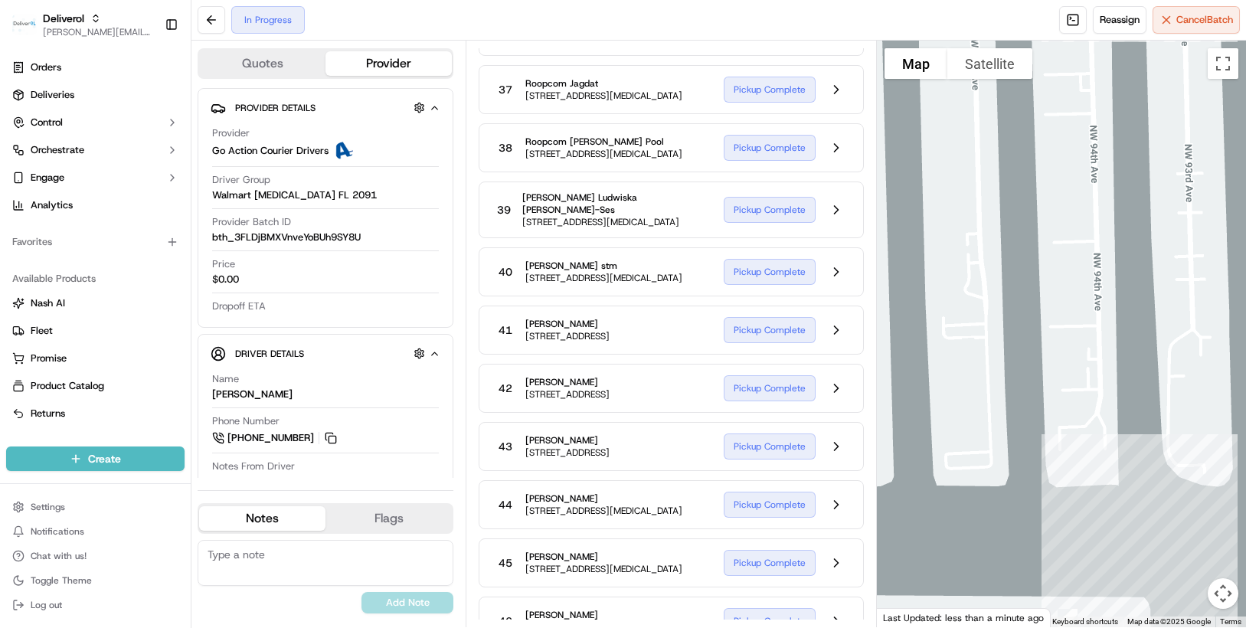
drag, startPoint x: 987, startPoint y: 431, endPoint x: 1309, endPoint y: 575, distance: 352.5
click at [1245, 575] on html "Deliverol chris.sexton@deliverol.com Toggle Sidebar Orders Deliveries Control O…" at bounding box center [623, 314] width 1246 height 628
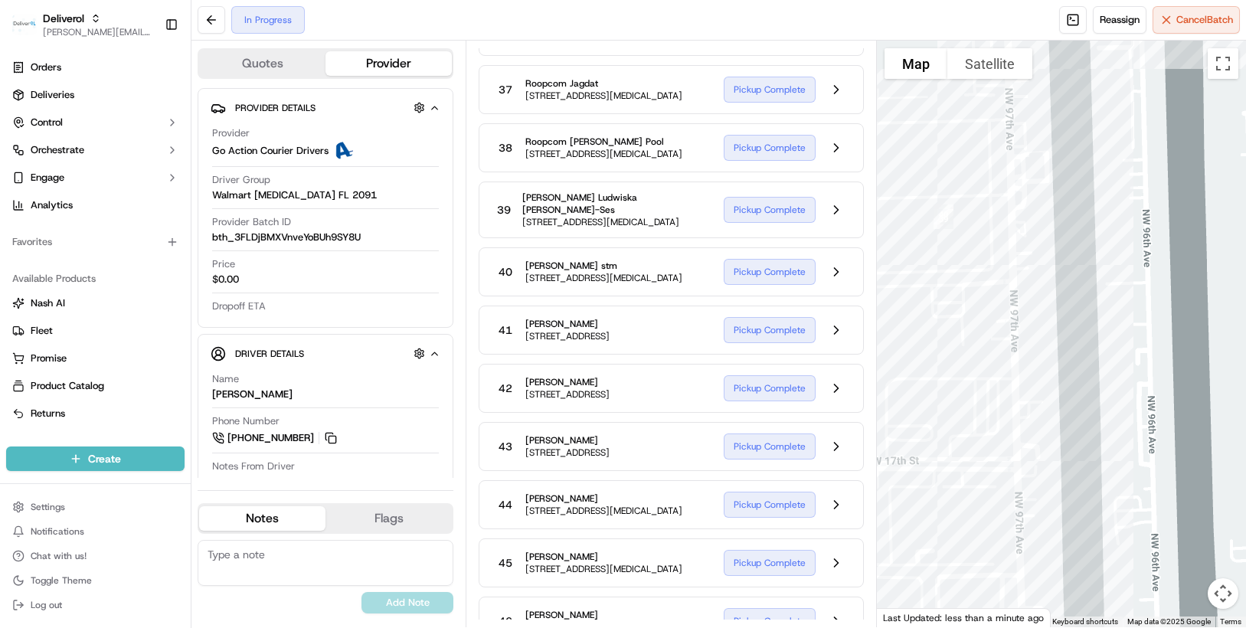
drag, startPoint x: 997, startPoint y: 377, endPoint x: 1285, endPoint y: 604, distance: 366.5
click at [1245, 604] on html "Deliverol chris.sexton@deliverol.com Toggle Sidebar Orders Deliveries Control O…" at bounding box center [623, 314] width 1246 height 628
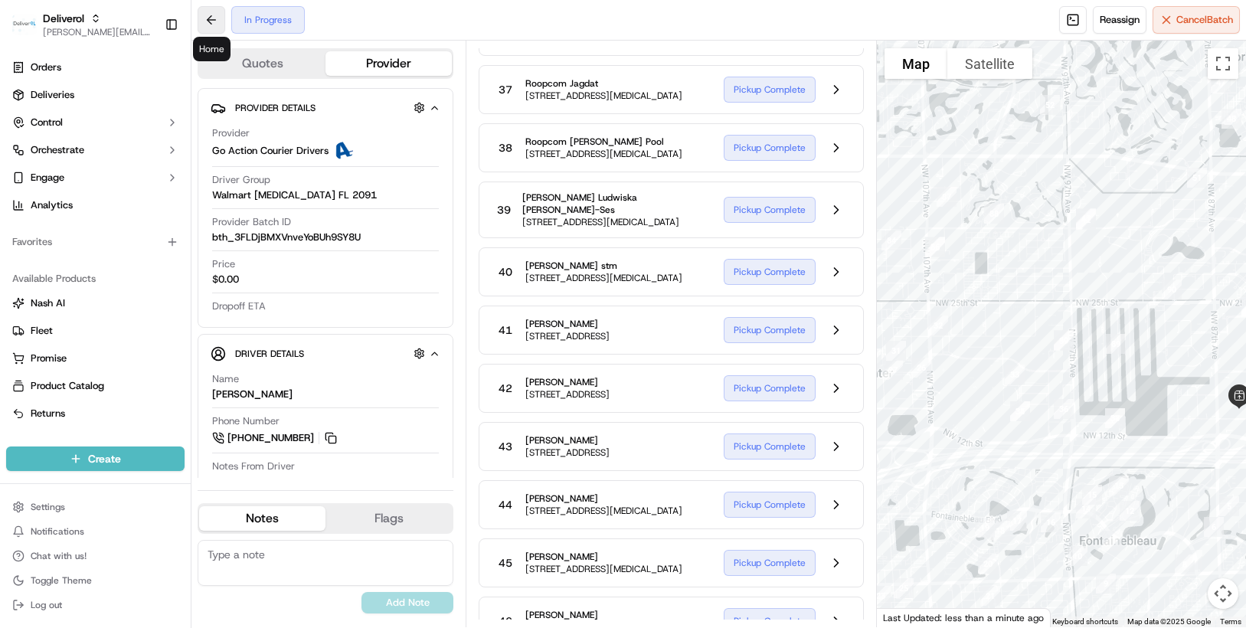
click at [213, 24] on button at bounding box center [212, 20] width 28 height 28
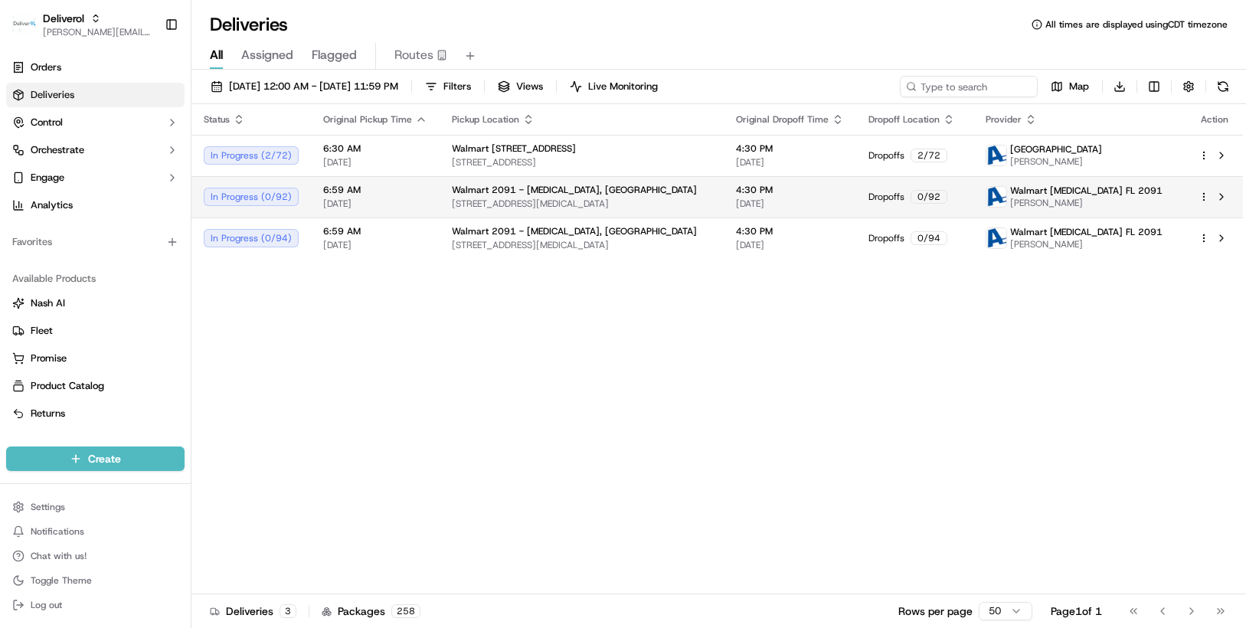
click at [1202, 196] on html "Deliverol chris.sexton@deliverol.com Toggle Sidebar Orders Deliveries Control O…" at bounding box center [623, 314] width 1246 height 628
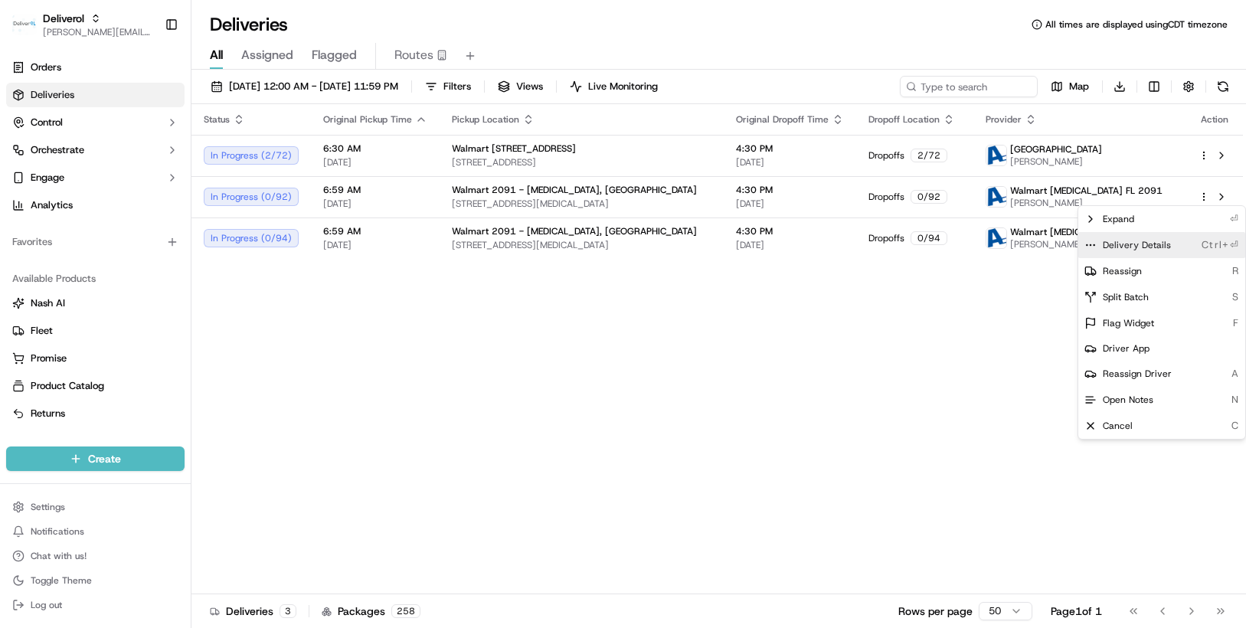
click at [1157, 248] on span "Delivery Details" at bounding box center [1137, 245] width 68 height 12
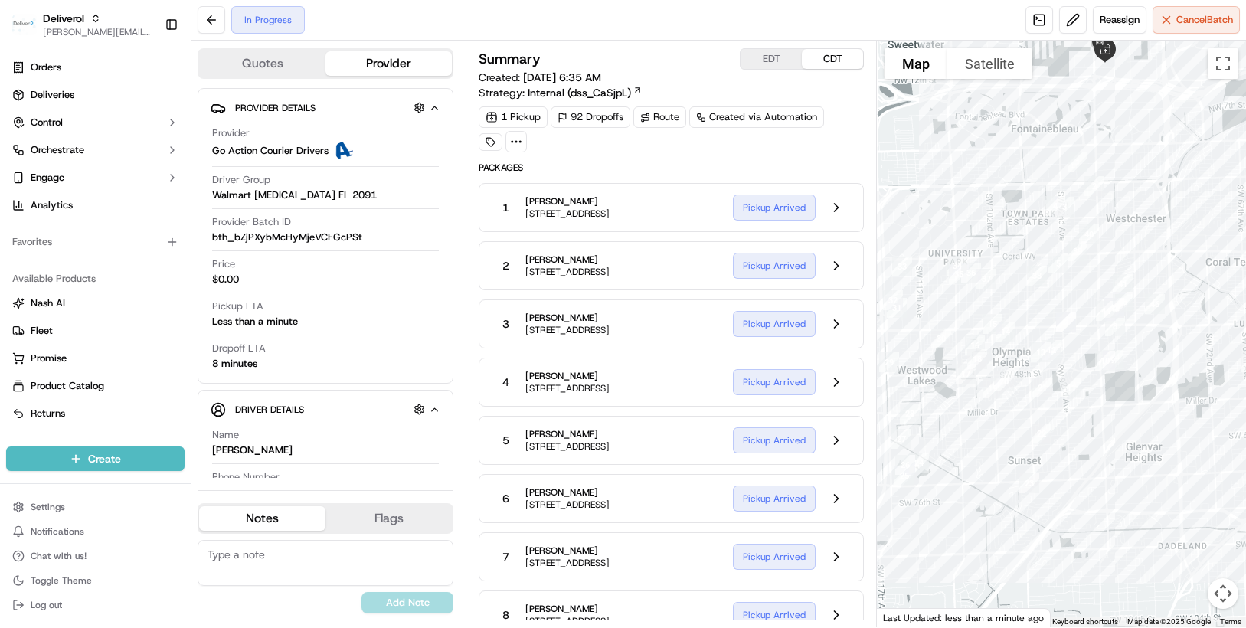
drag, startPoint x: 1016, startPoint y: 267, endPoint x: 964, endPoint y: 208, distance: 79.2
click at [964, 208] on div at bounding box center [1061, 334] width 369 height 587
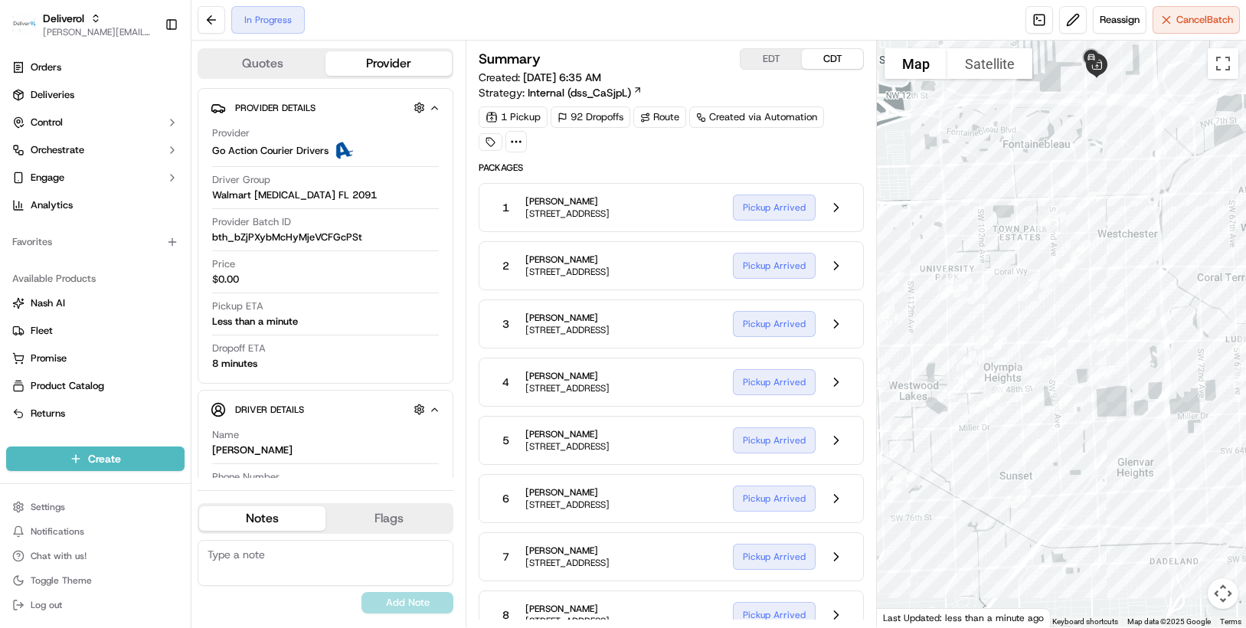
drag, startPoint x: 964, startPoint y: 208, endPoint x: 949, endPoint y: 224, distance: 21.1
click at [949, 224] on div at bounding box center [1061, 334] width 369 height 587
click at [836, 211] on button at bounding box center [836, 207] width 29 height 29
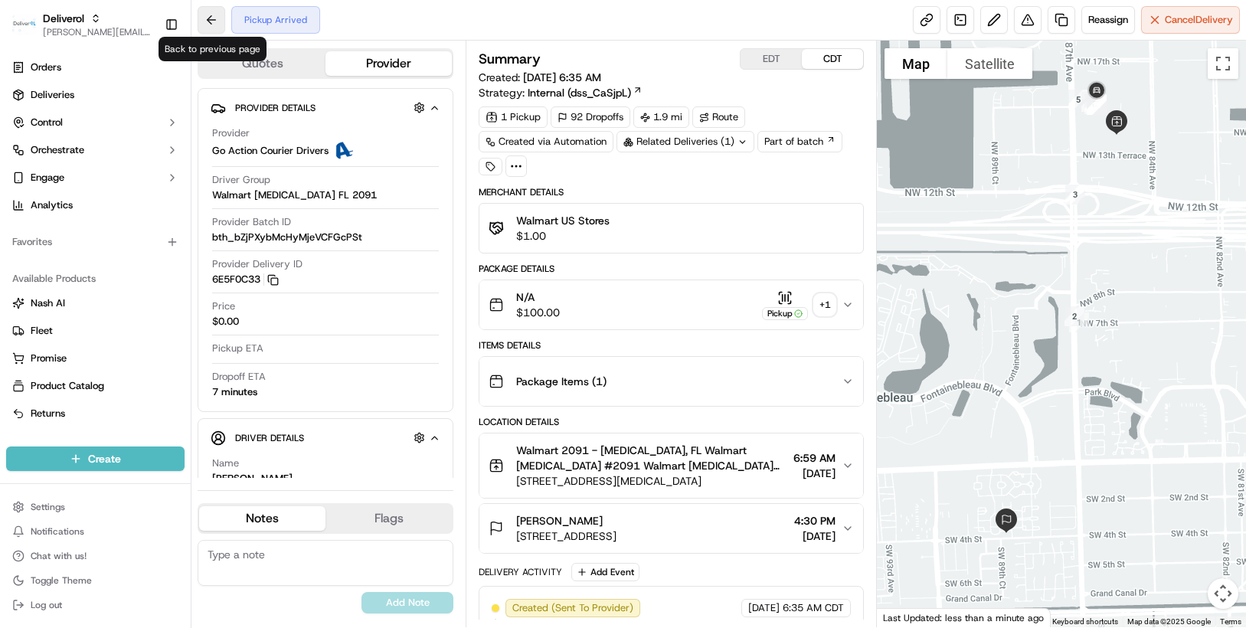
click at [211, 21] on button at bounding box center [212, 20] width 28 height 28
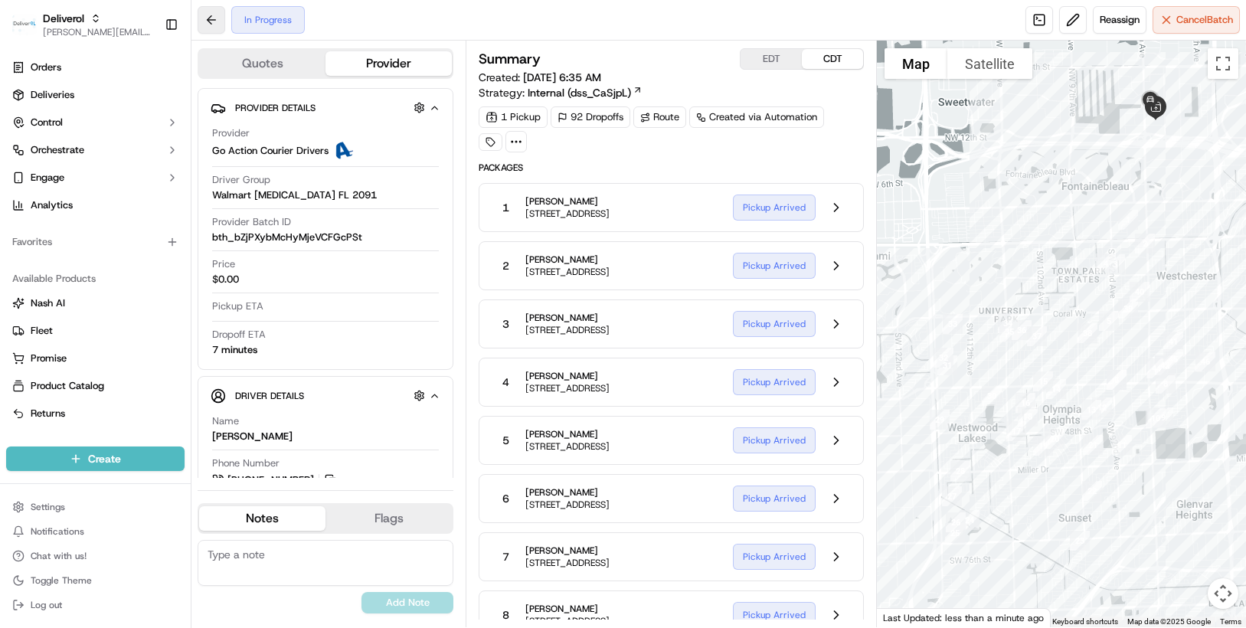
click at [211, 21] on button at bounding box center [212, 20] width 28 height 28
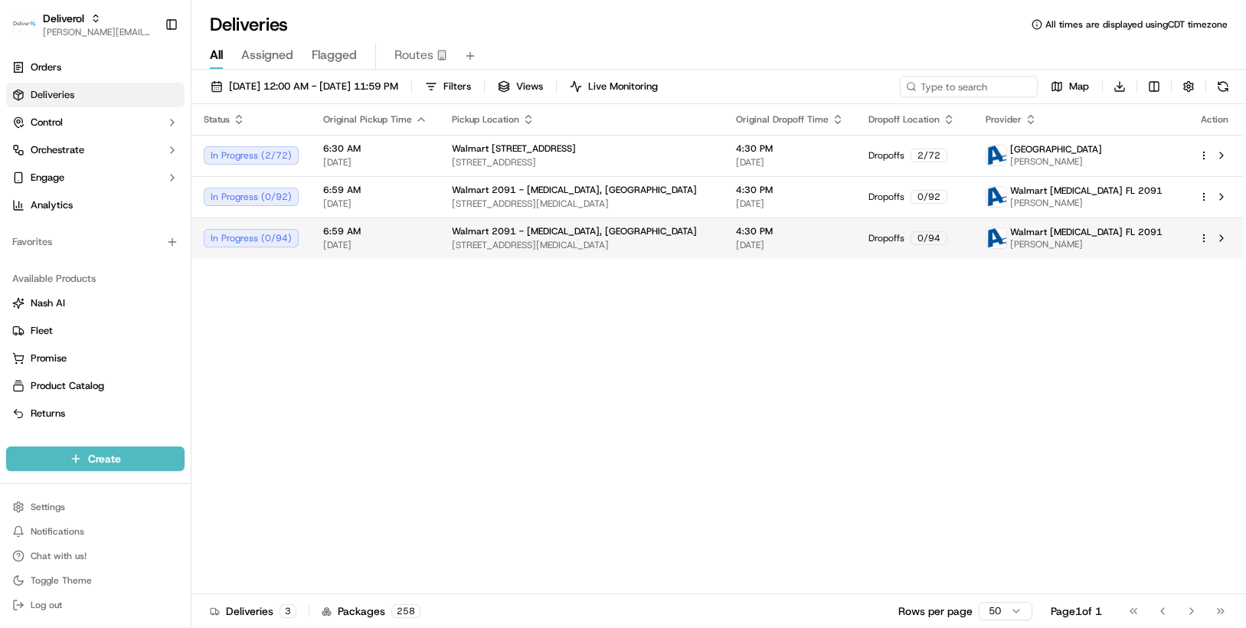
click at [1202, 237] on html "Deliverol chris.sexton@deliverol.com Toggle Sidebar Orders Deliveries Control O…" at bounding box center [623, 314] width 1246 height 628
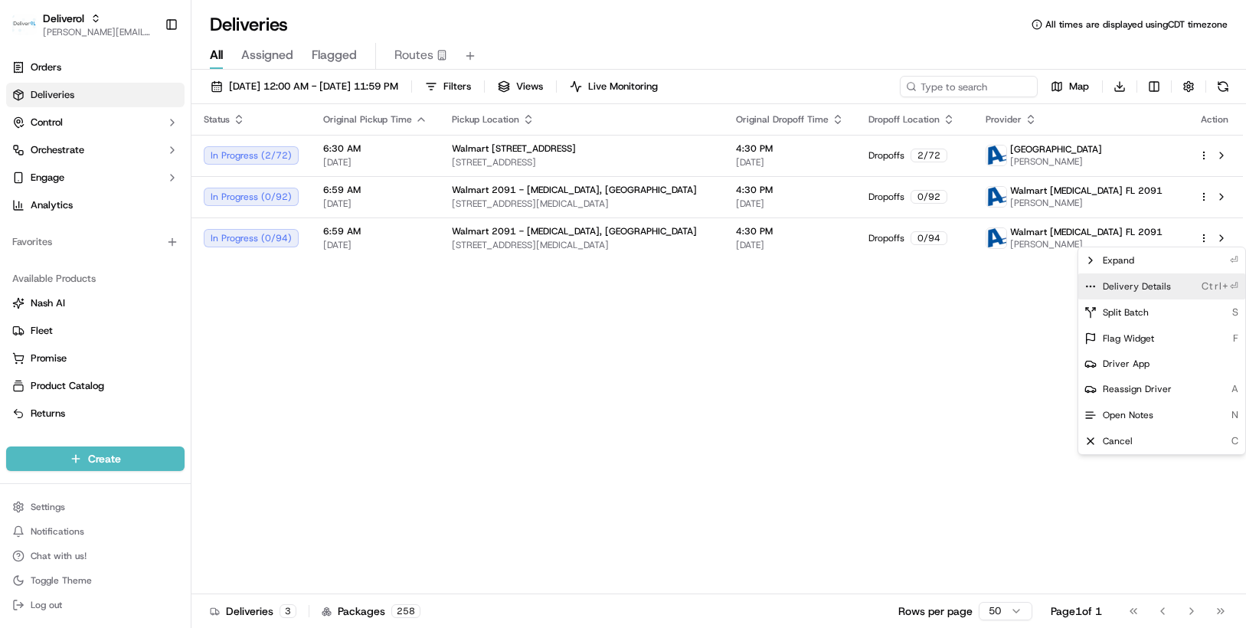
click at [1146, 289] on span "Delivery Details" at bounding box center [1137, 286] width 68 height 12
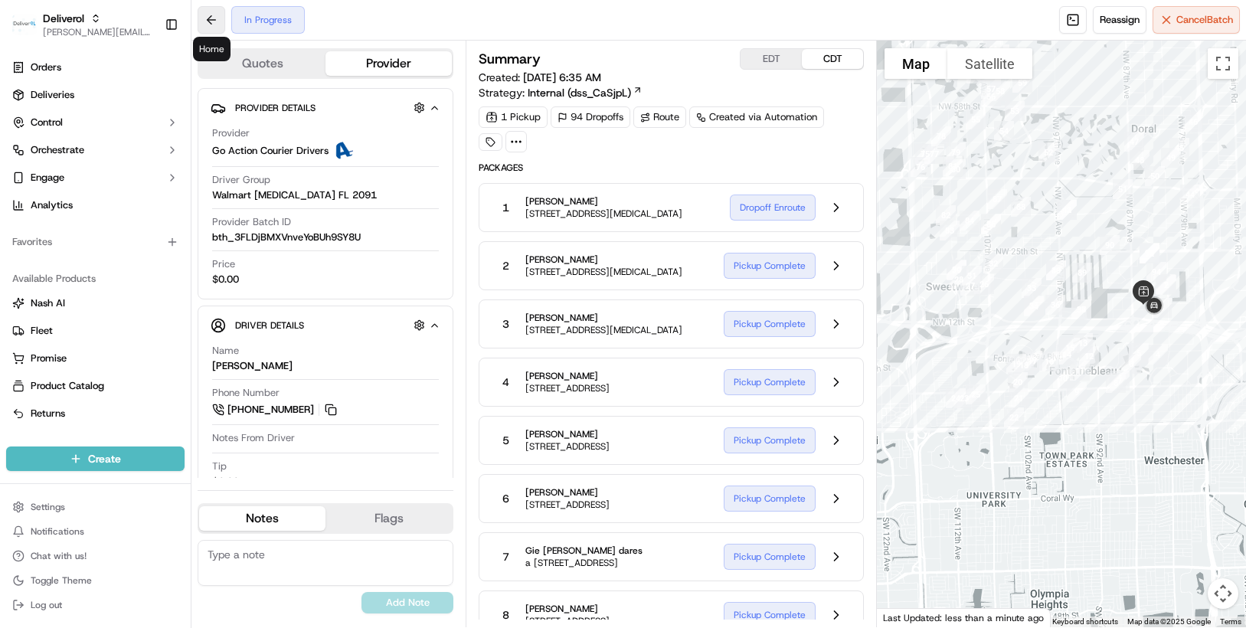
click at [218, 16] on button at bounding box center [212, 20] width 28 height 28
